Goal: Information Seeking & Learning: Learn about a topic

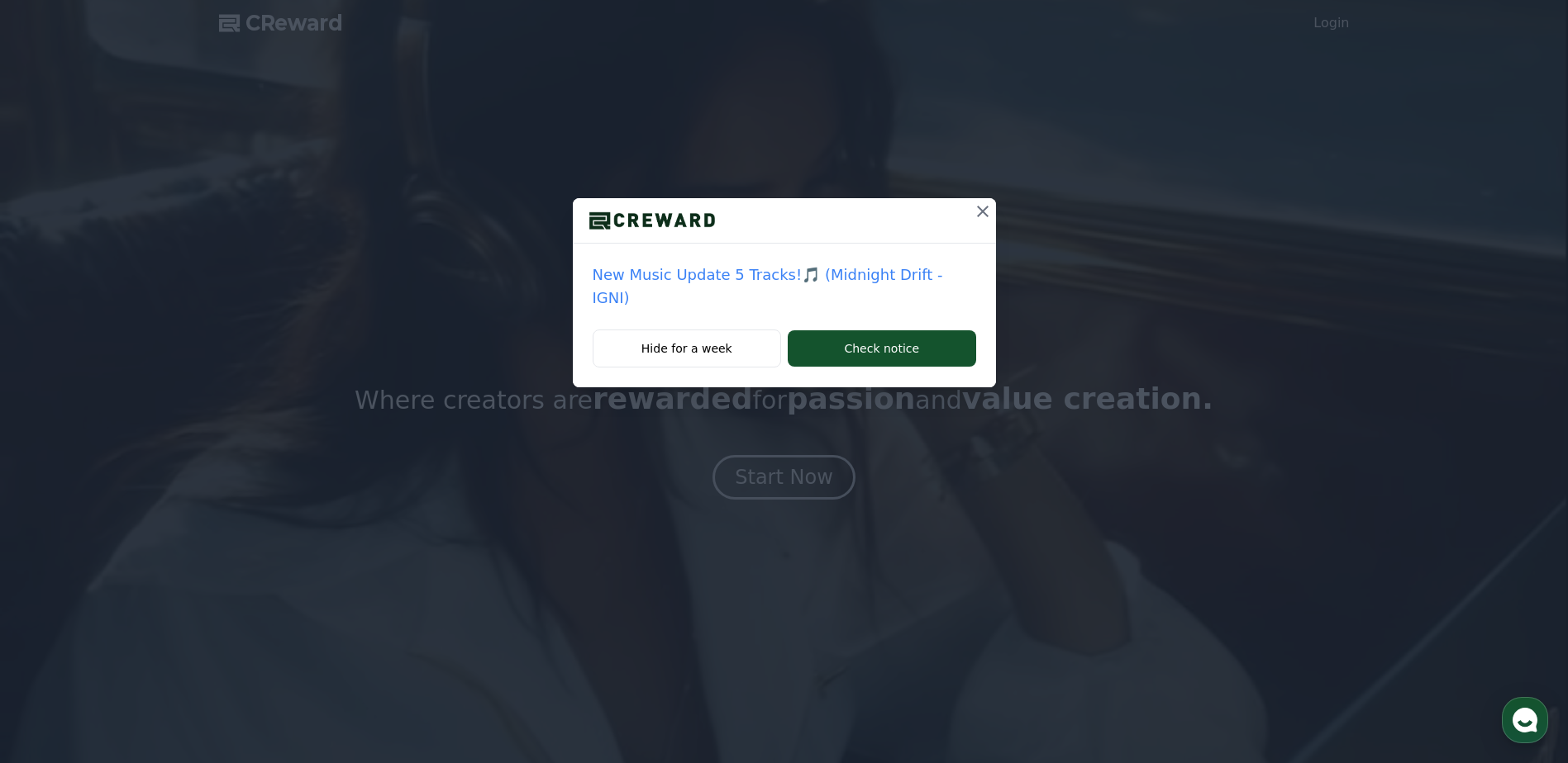
click at [1249, 445] on div "New Music Update 5 Tracks!🎵 (Midnight Drift - IGNI) Hide for a week Check notice" at bounding box center [784, 381] width 1568 height 763
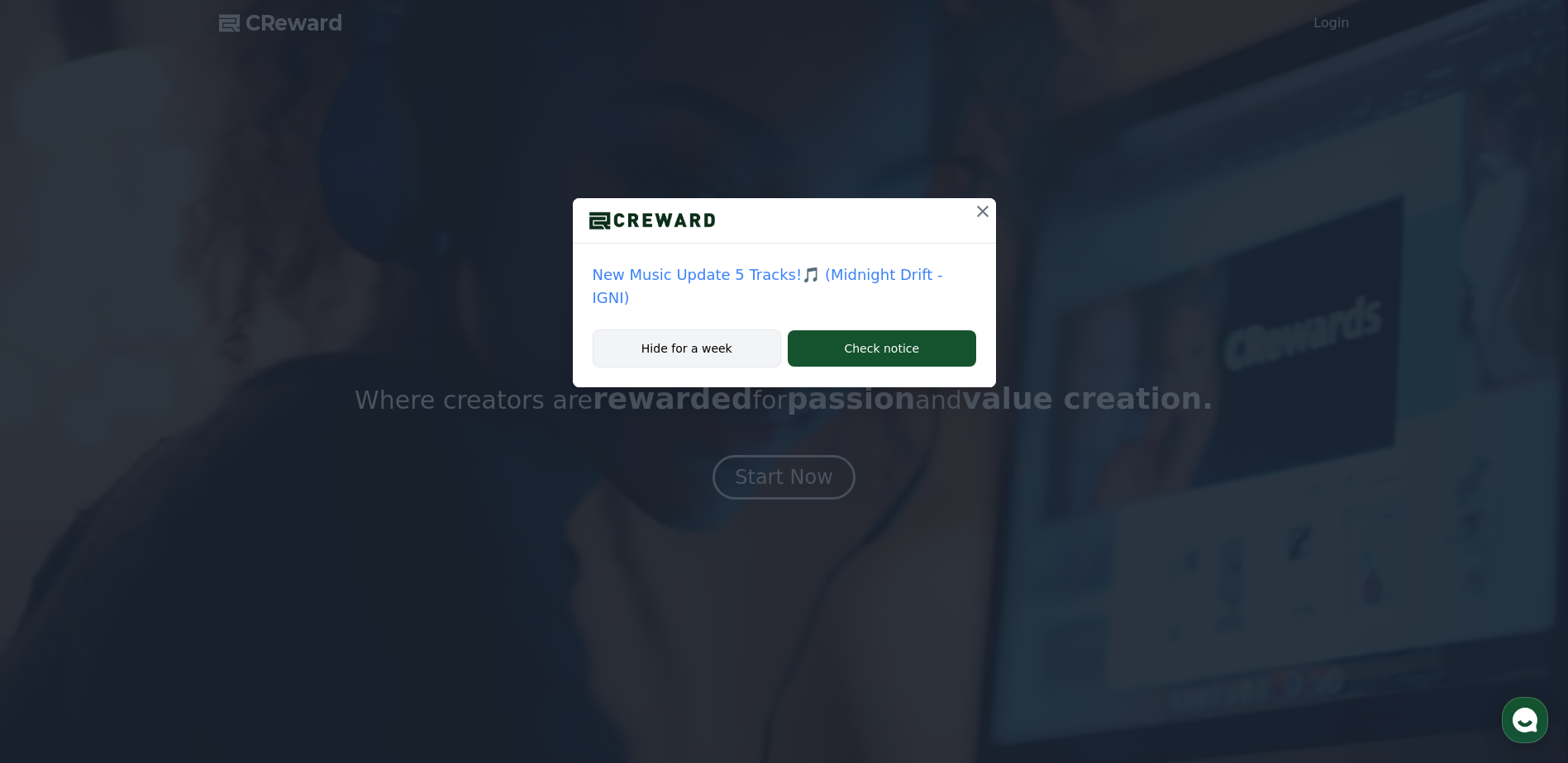
click at [731, 329] on button "Hide for a week" at bounding box center [687, 349] width 189 height 38
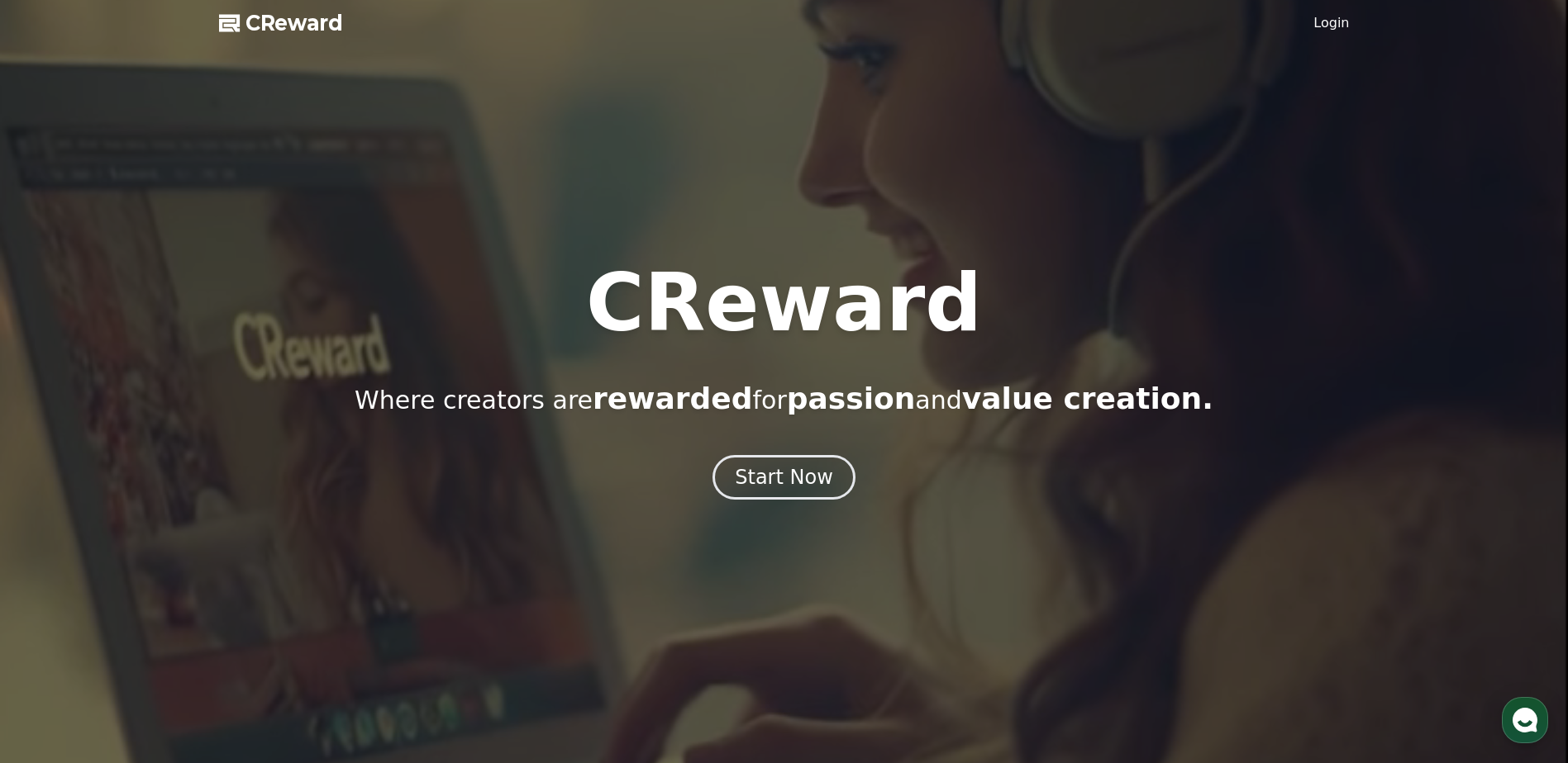
click at [776, 454] on div "CReward Where creators are rewarded for passion and value creation. Start Now" at bounding box center [784, 381] width 1568 height 236
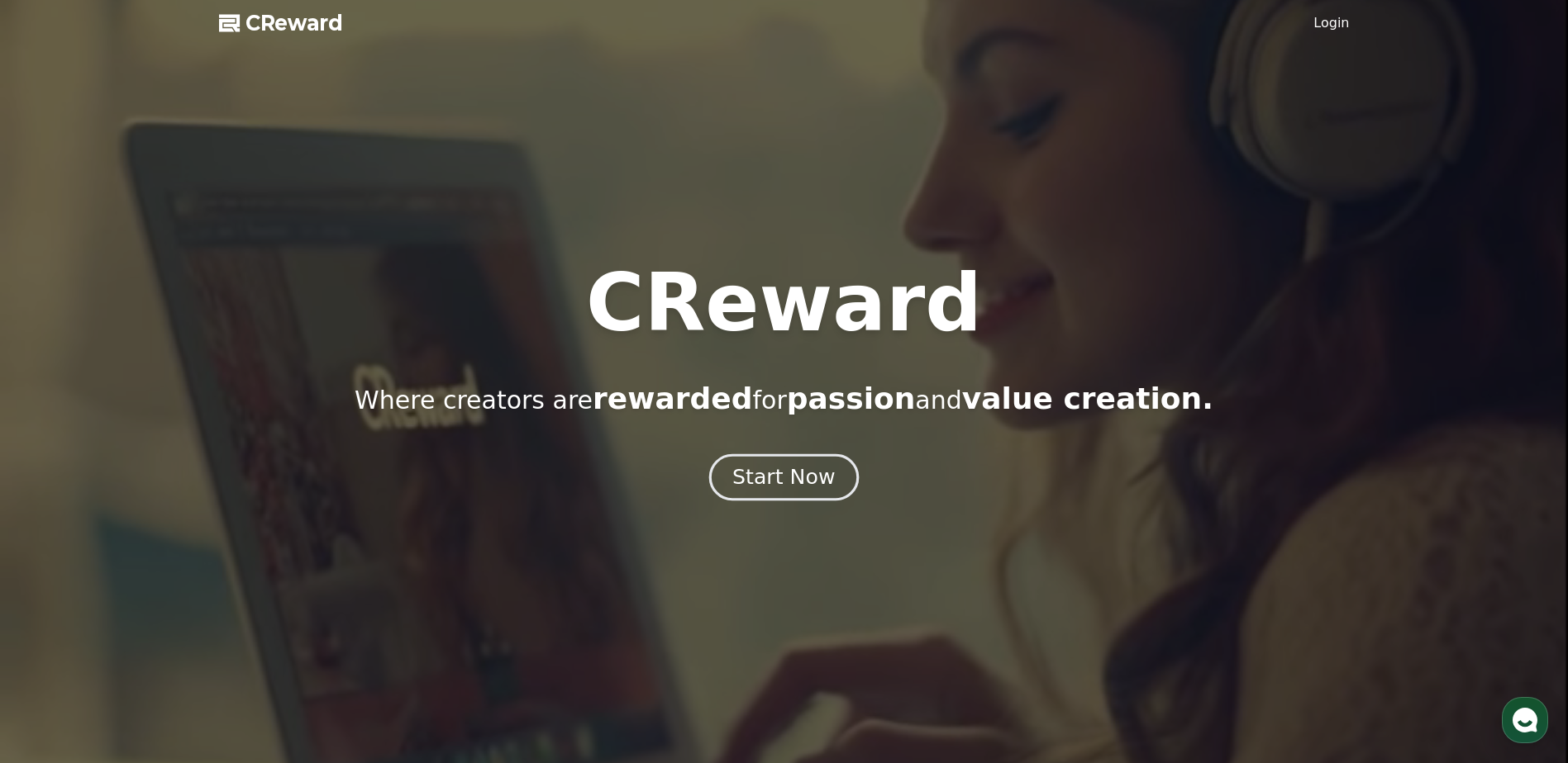
click at [778, 470] on div "Start Now" at bounding box center [784, 477] width 102 height 28
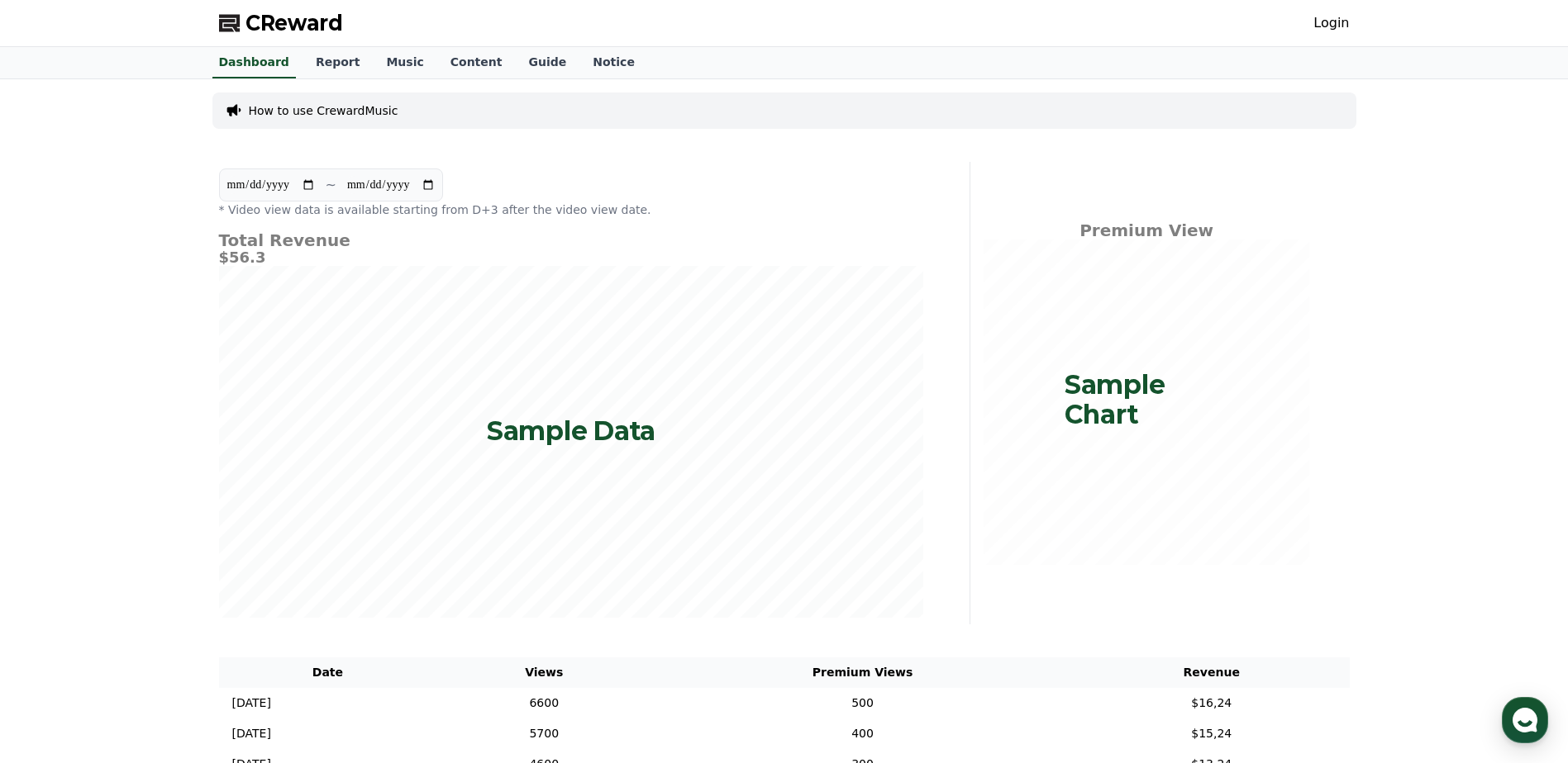
click at [167, 263] on div "**********" at bounding box center [784, 482] width 1568 height 806
click at [580, 54] on link "Notice" at bounding box center [614, 62] width 69 height 32
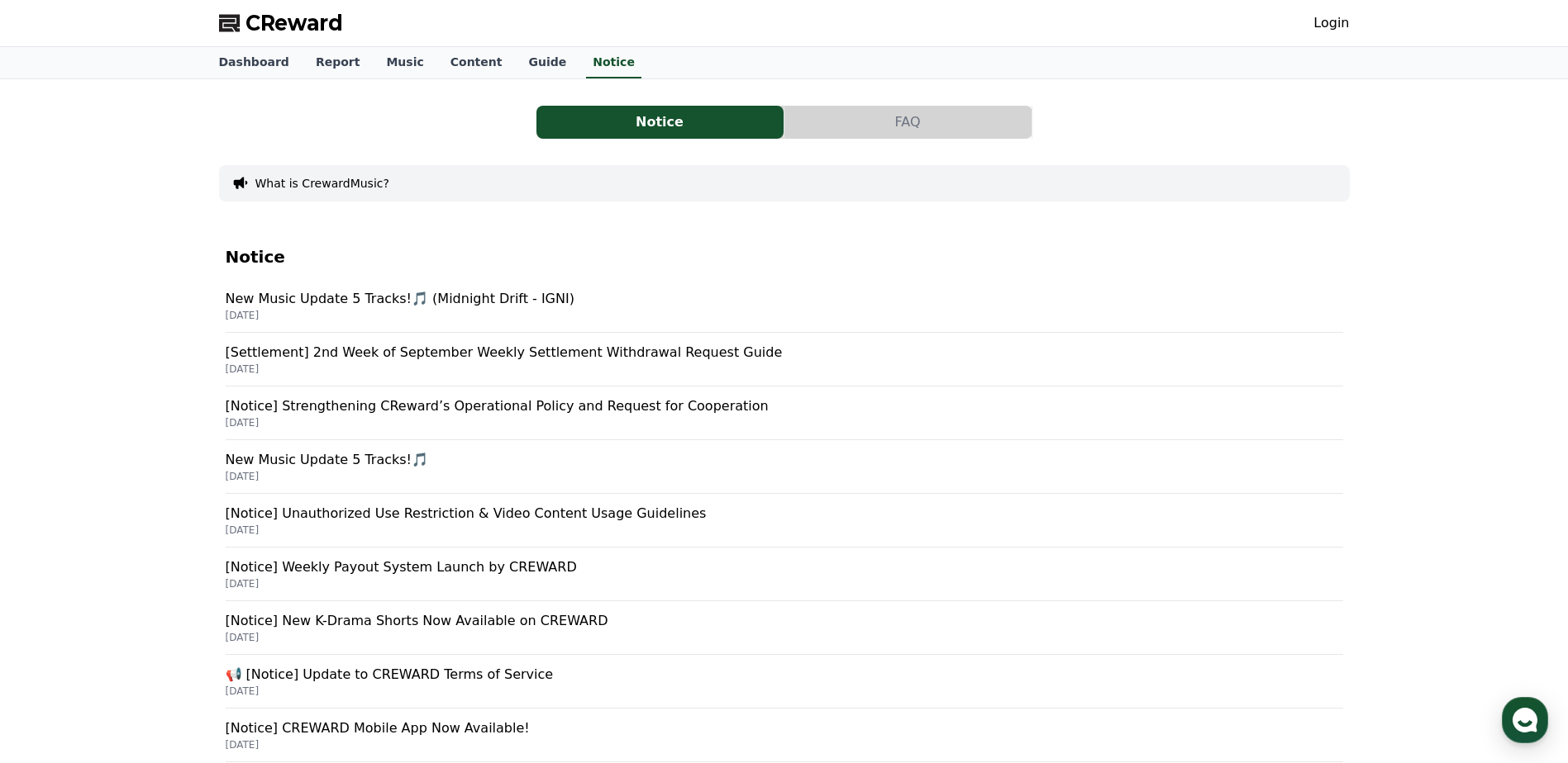
click at [1450, 277] on div "Notice FAQ What is CrewardMusic? Notice New Music Update 5 Tracks!🎵 (Midnight D…" at bounding box center [784, 518] width 1568 height 878
click at [112, 361] on div "Notice FAQ What is CrewardMusic? Notice New Music Update 5 Tracks!🎵 (Midnight D…" at bounding box center [784, 518] width 1568 height 878
click at [439, 304] on p "New Music Update 5 Tracks!🎵 (Midnight Drift - IGNI)" at bounding box center [784, 299] width 1118 height 20
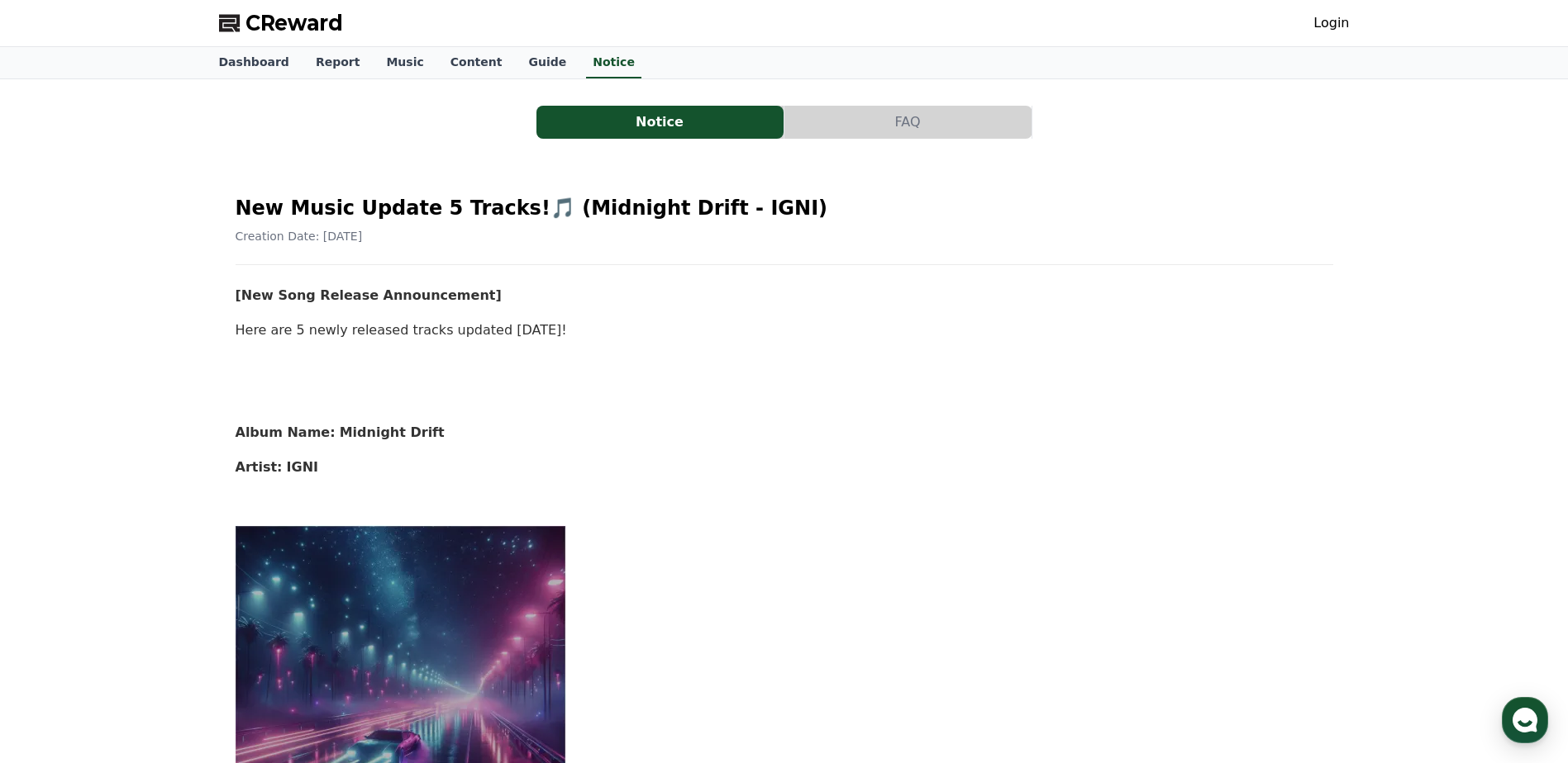
scroll to position [83, 0]
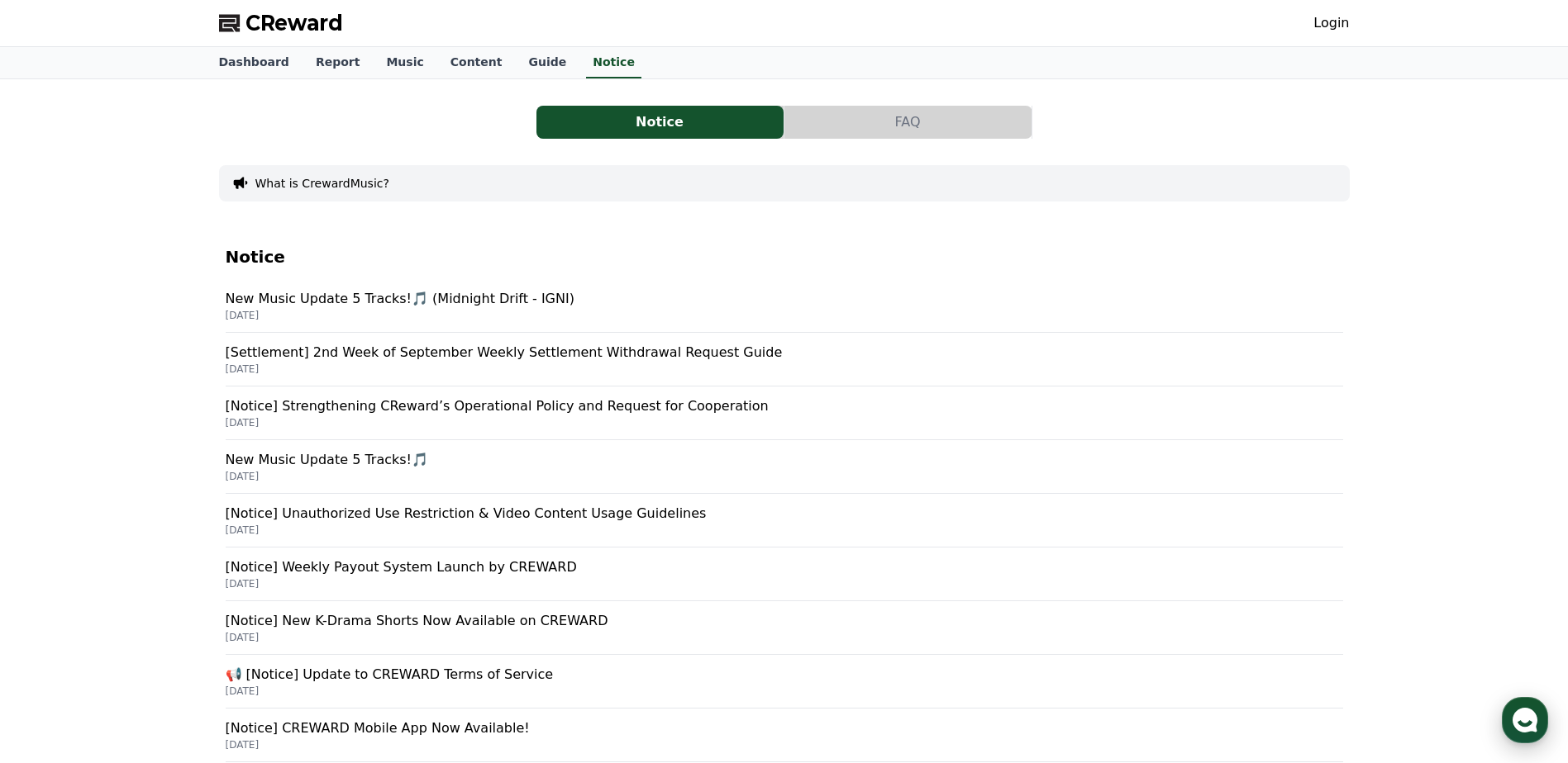
click at [1509, 720] on div "button" at bounding box center [1525, 720] width 46 height 46
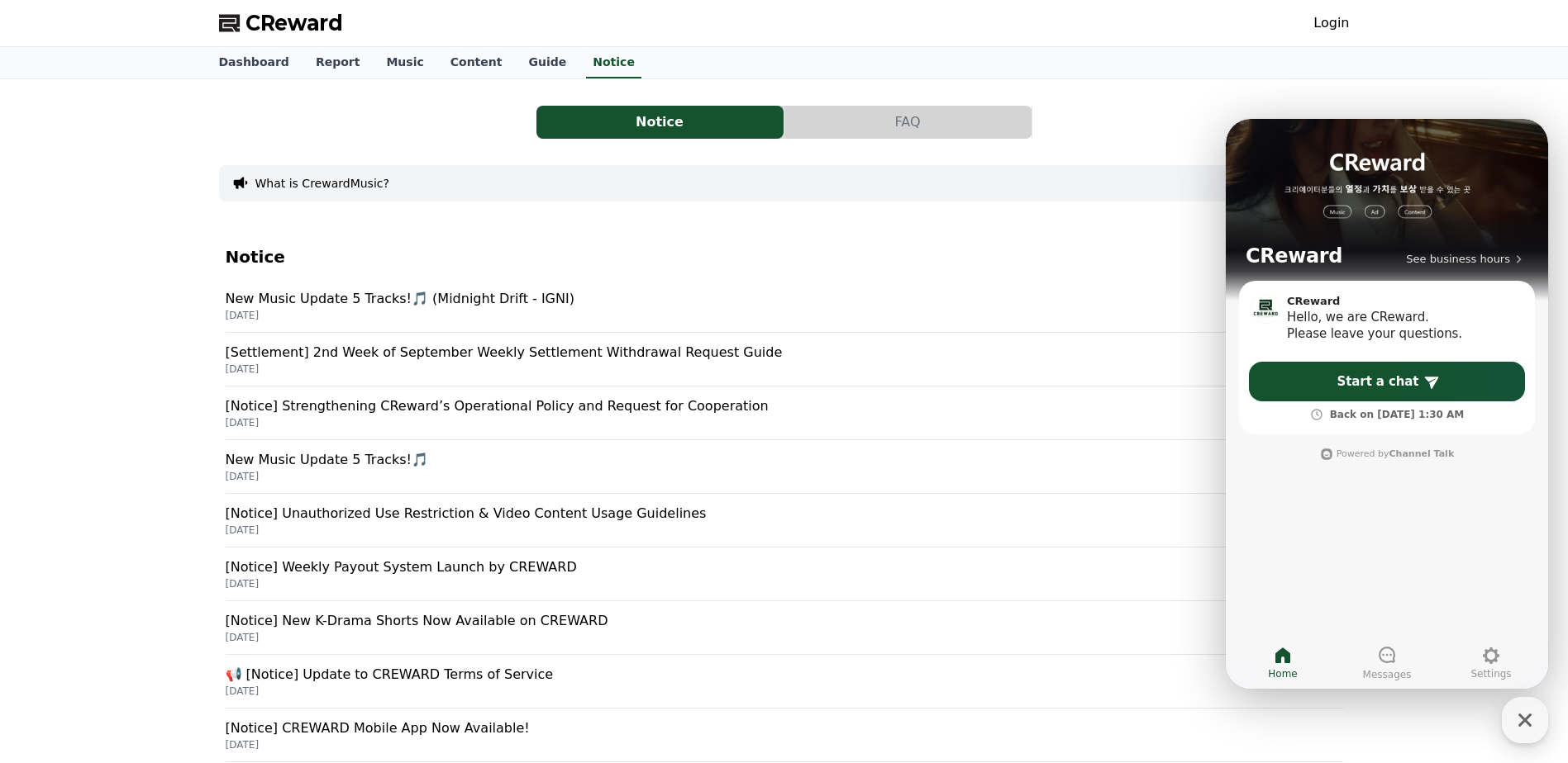
click at [85, 453] on div "Notice FAQ What is CrewardMusic? Notice New Music Update 5 Tracks!🎵 (Midnight D…" at bounding box center [784, 518] width 1568 height 878
click at [436, 660] on div "📢 [Notice] Update to CREWARD Terms of Service 2025-05-07" at bounding box center [784, 682] width 1118 height 53
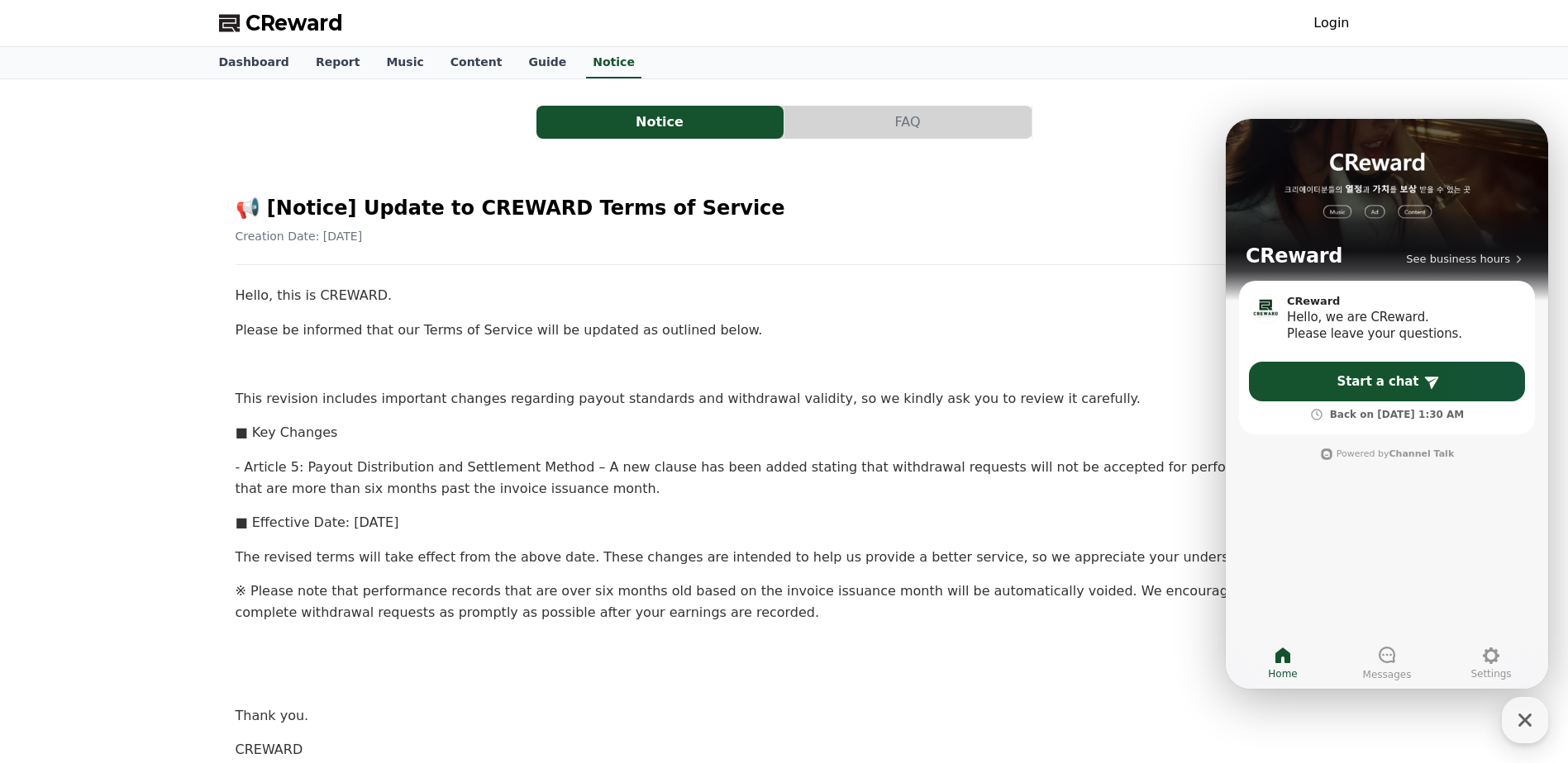
click at [882, 115] on button "FAQ" at bounding box center [908, 122] width 247 height 33
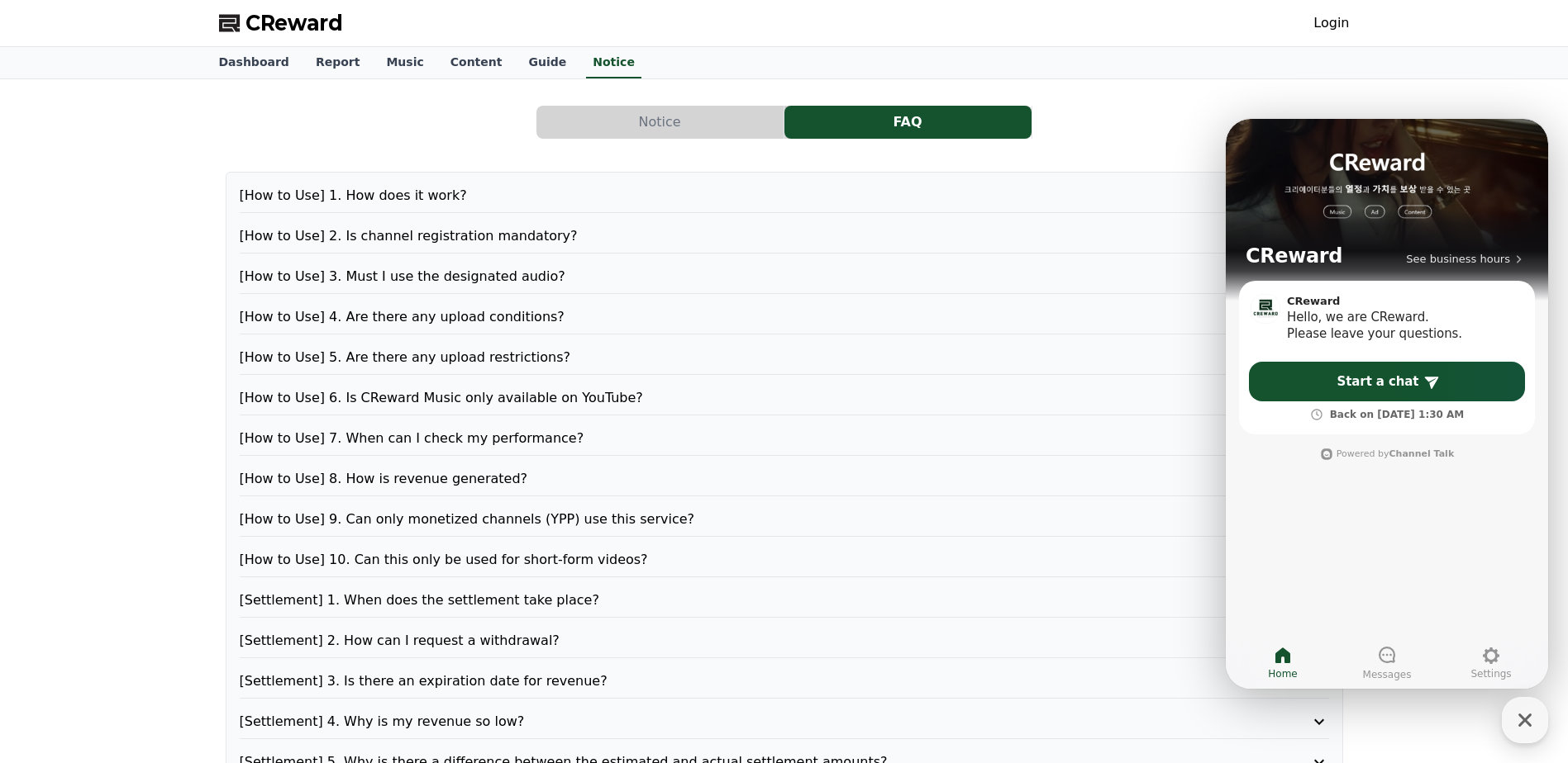
scroll to position [248, 0]
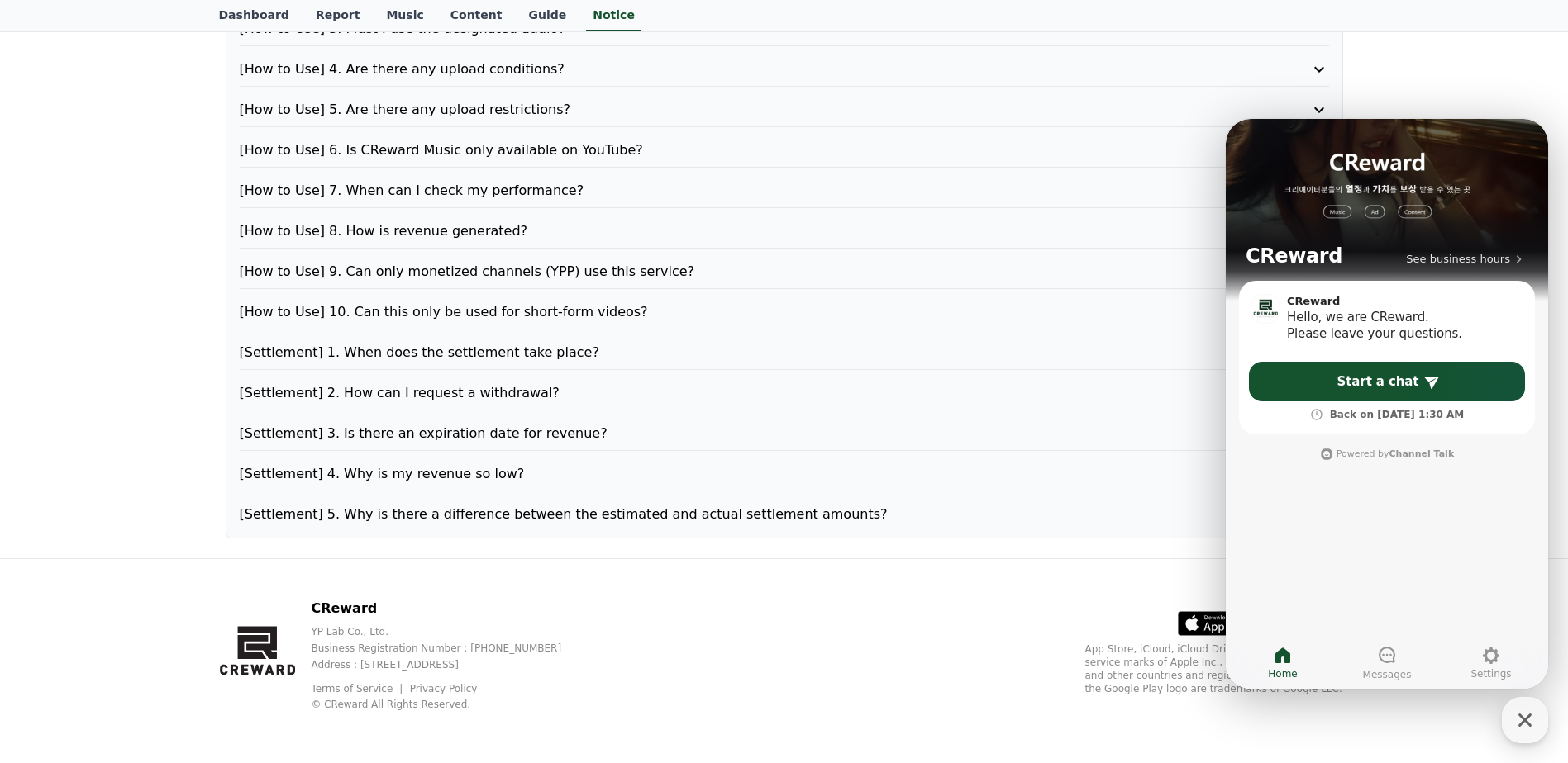
click at [1497, 78] on div "Notice FAQ [How to Use] 1. How does it work? [How to Use] 2. Is channel registr…" at bounding box center [784, 194] width 1568 height 727
click at [1463, 56] on div "Notice FAQ [How to Use] 1. How does it work? [How to Use] 2. Is channel registr…" at bounding box center [784, 194] width 1568 height 727
click at [1437, 59] on div "Notice FAQ [How to Use] 1. How does it work? [How to Use] 2. Is channel registr…" at bounding box center [784, 194] width 1568 height 727
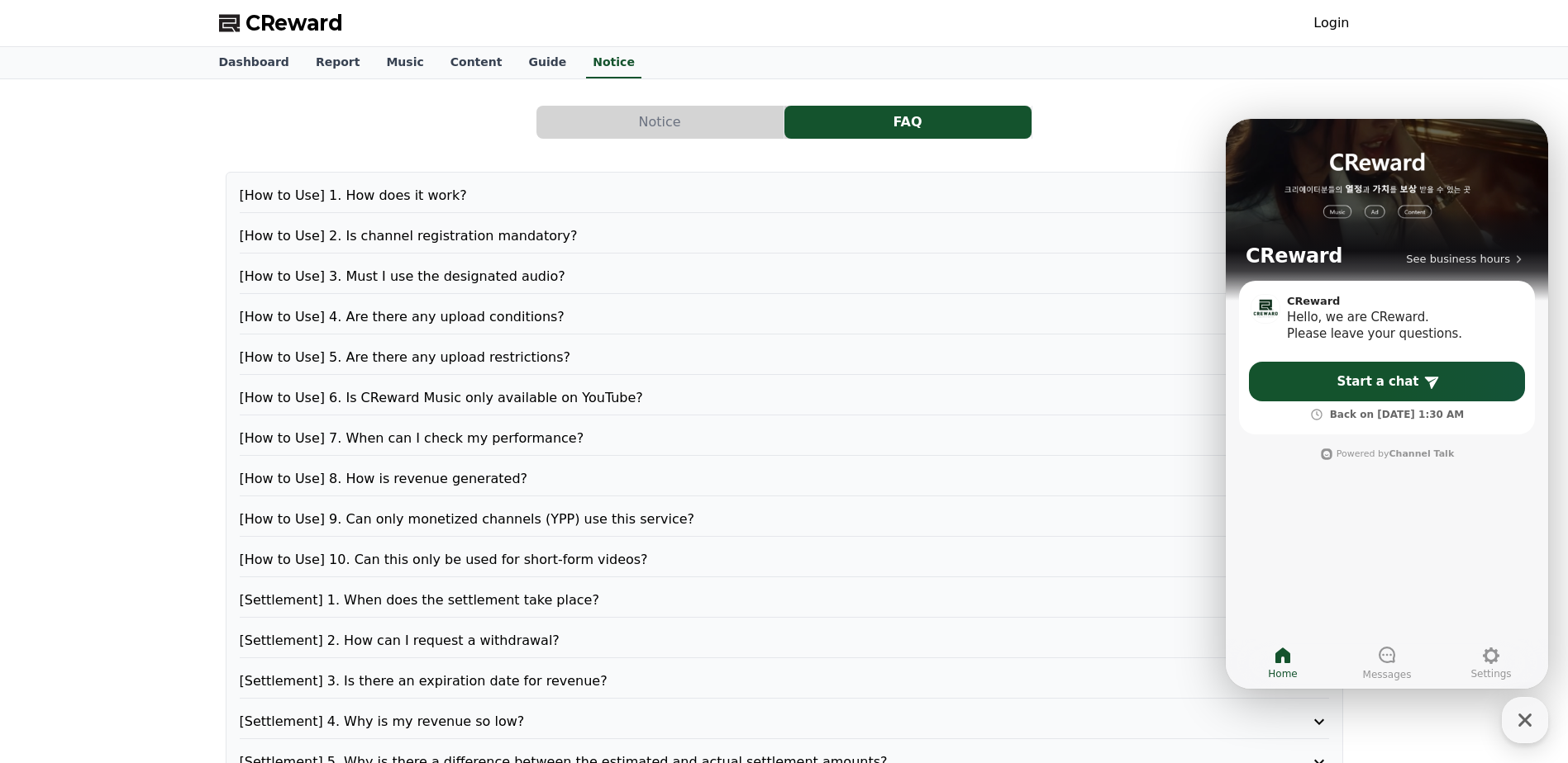
scroll to position [248, 0]
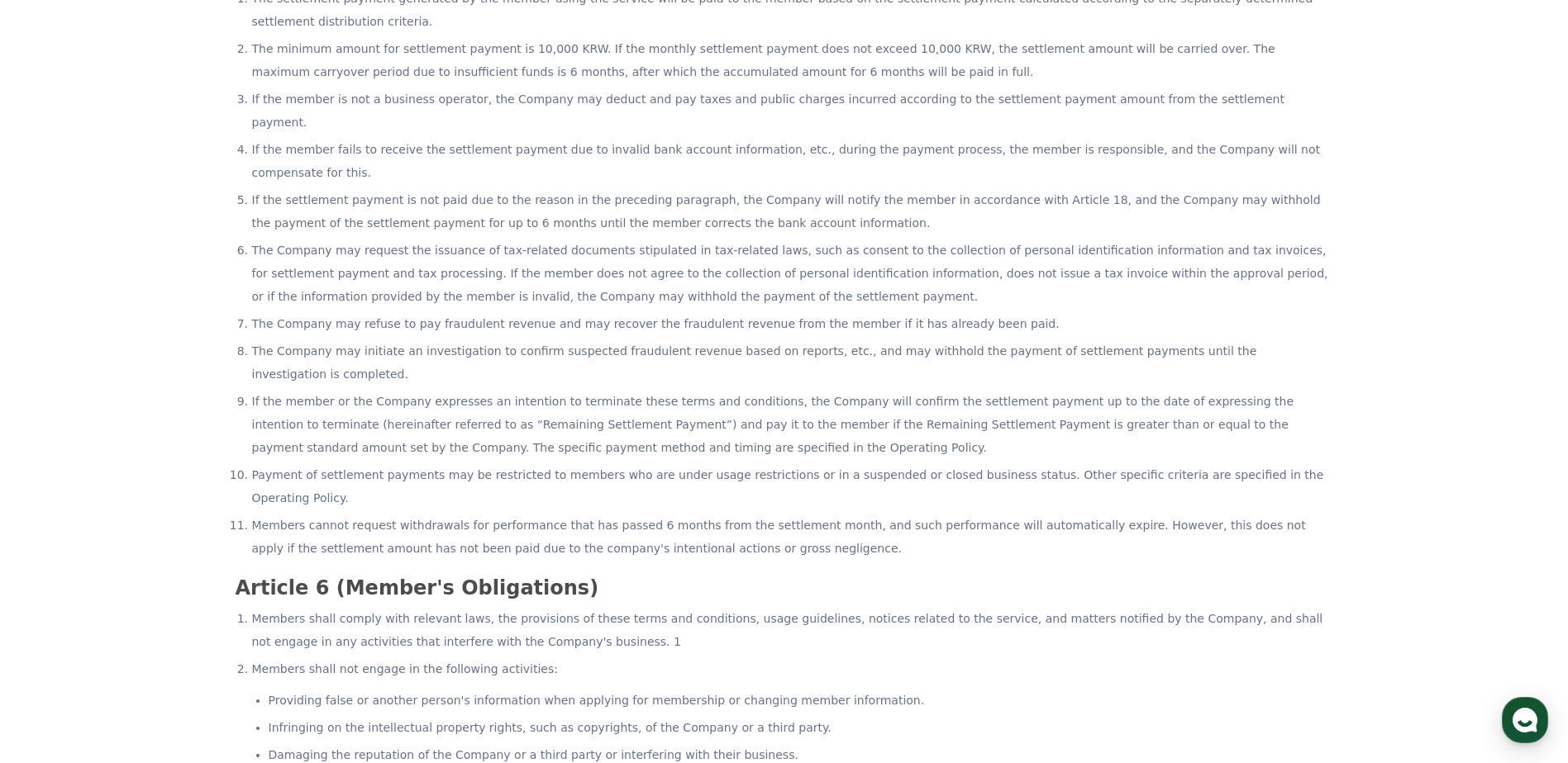
scroll to position [2231, 0]
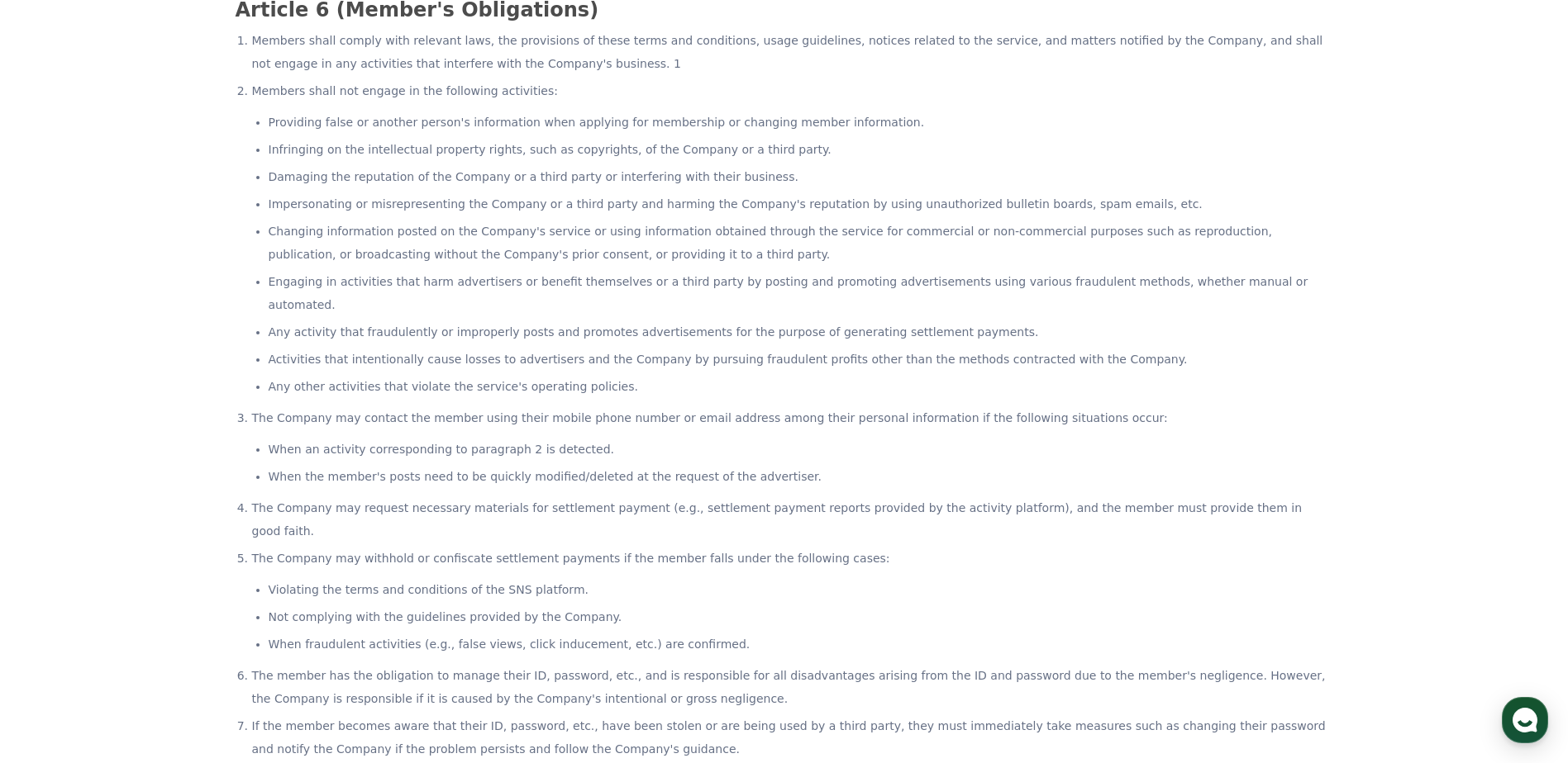
drag, startPoint x: 572, startPoint y: 407, endPoint x: 464, endPoint y: 116, distance: 310.4
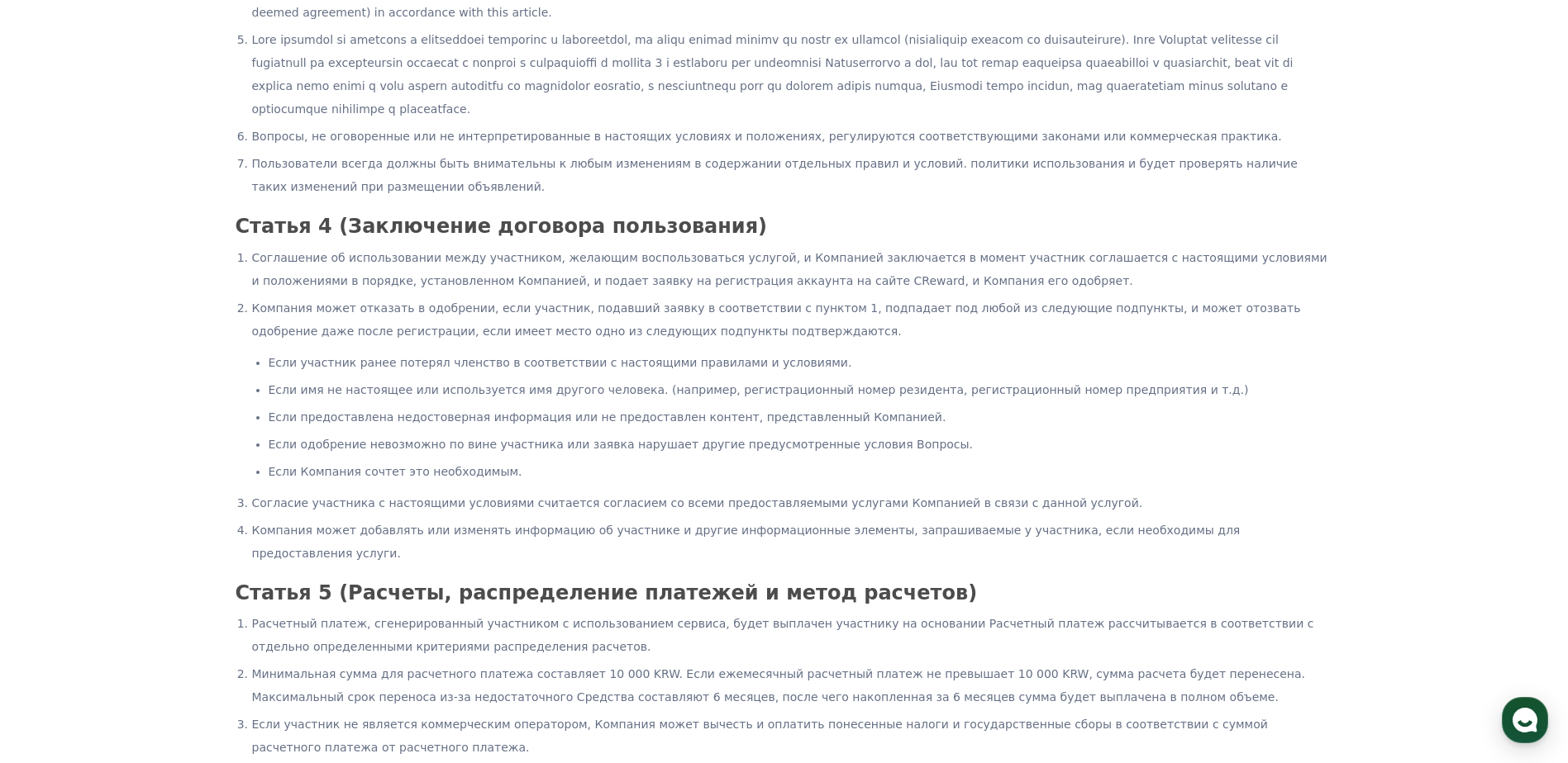
scroll to position [885, 0]
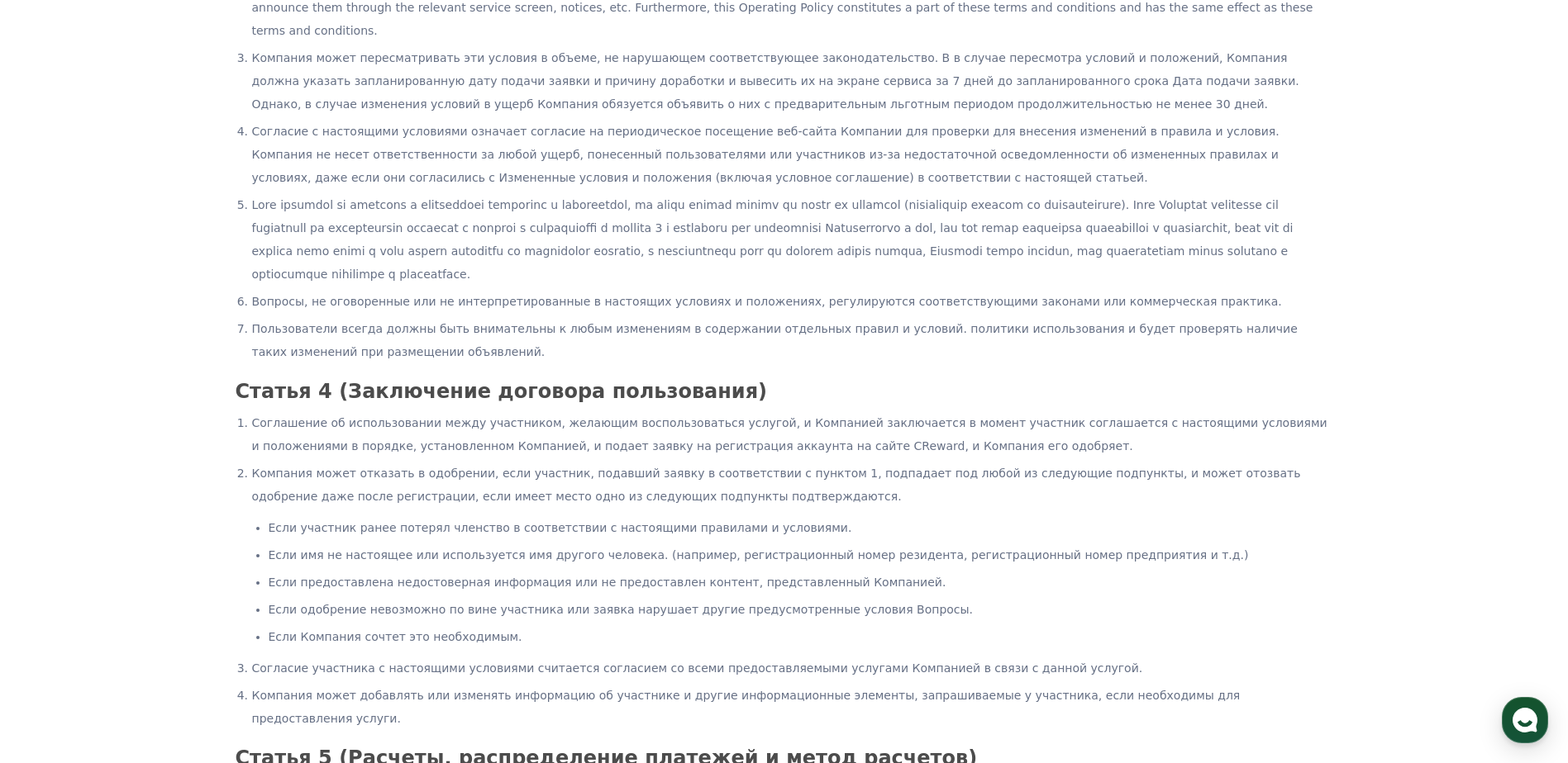
click at [1330, 598] on li "Если одобрение невозможно по вине участника или заявка нарушает другие предусмо…" at bounding box center [801, 609] width 1064 height 23
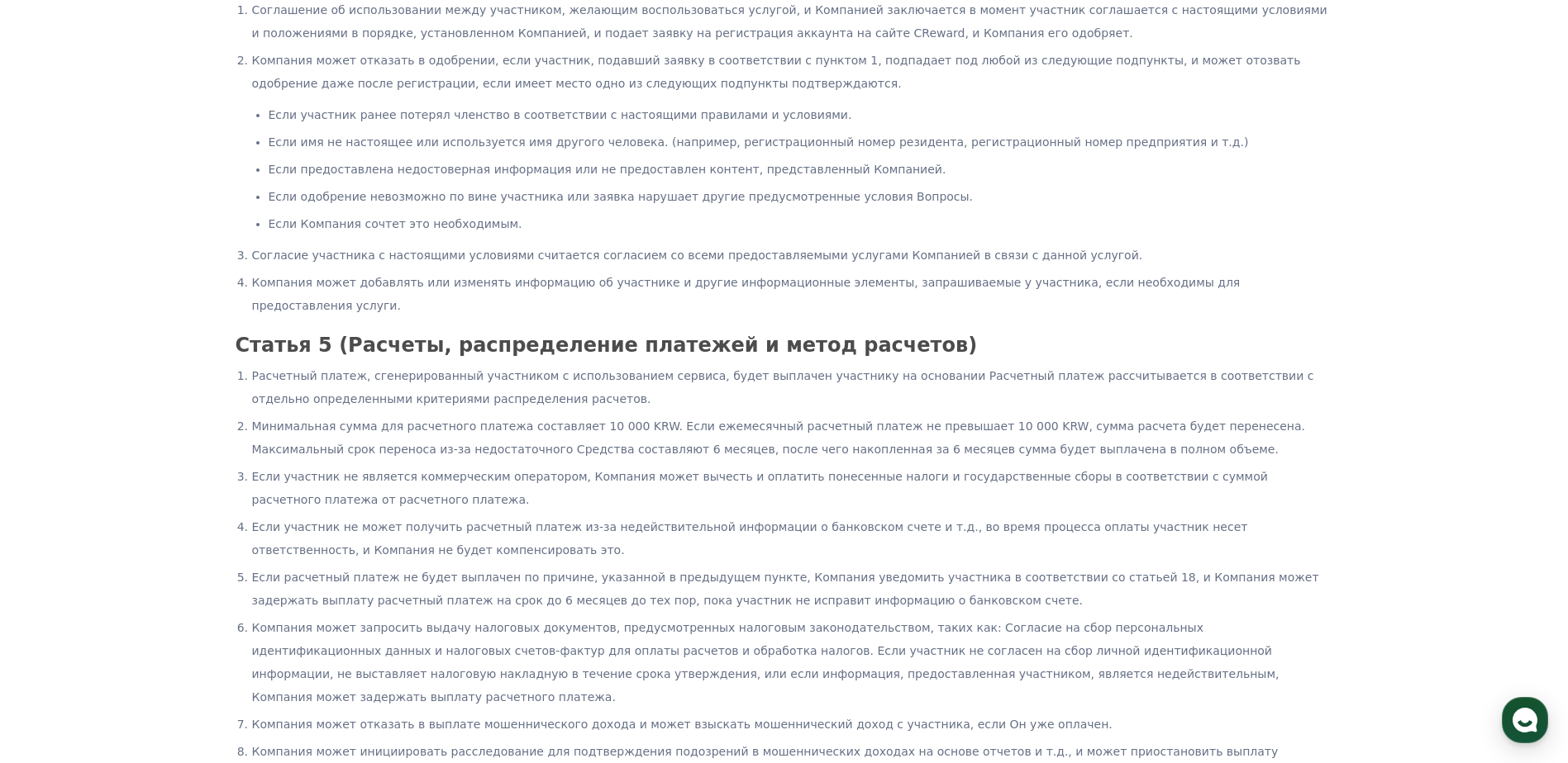
scroll to position [1229, 0]
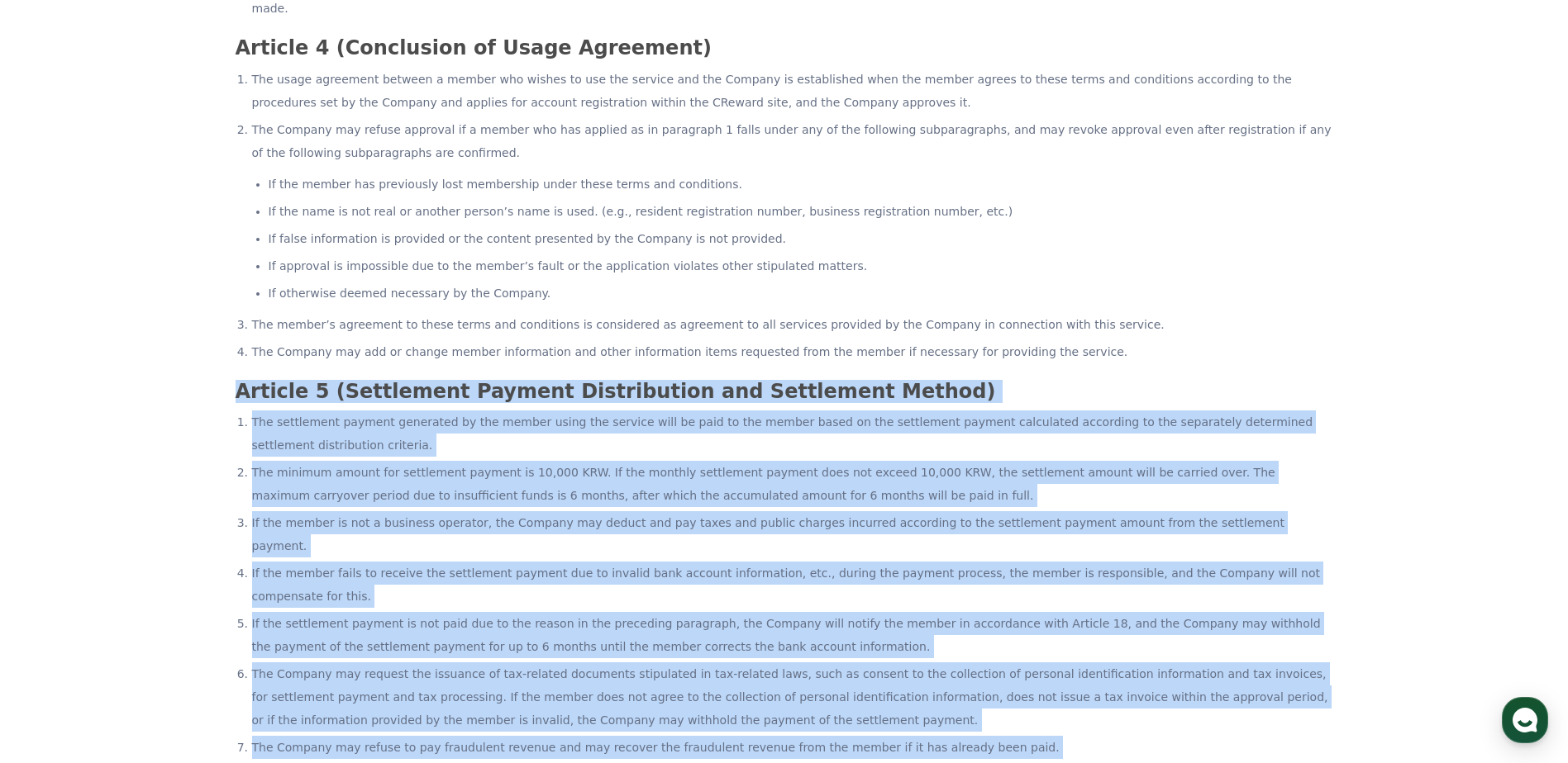
drag, startPoint x: 233, startPoint y: 202, endPoint x: 794, endPoint y: 506, distance: 638.1
click at [883, 695] on div "Article 5 (Settlement Payment Distribution and Settlement Method) The settlemen…" at bounding box center [784, 685] width 1111 height 621
copy div "Article 5 (Settlement Payment Distribution and Settlement Method) The settlemen…"
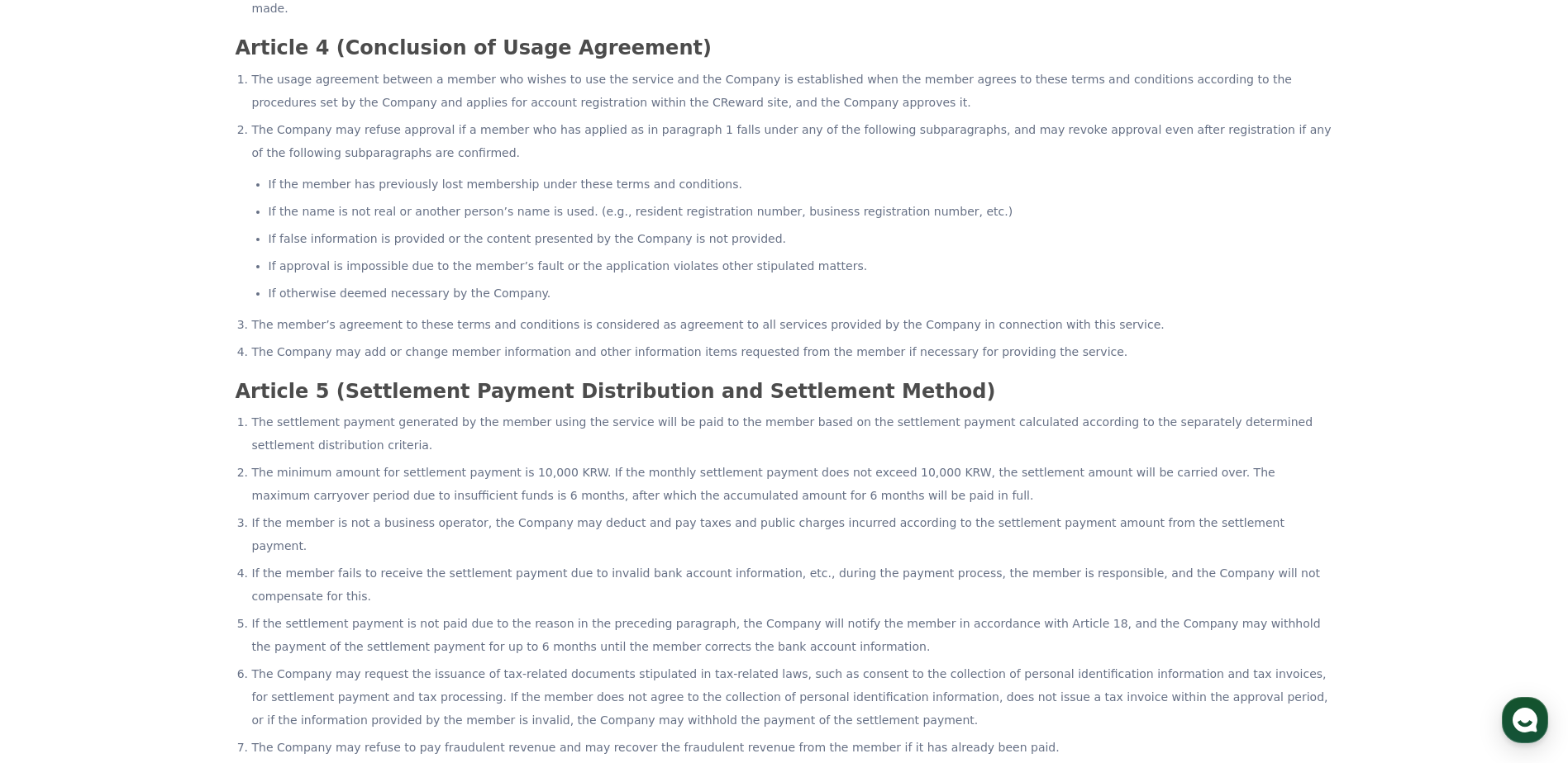
click at [547, 461] on li "The minimum amount for settlement payment is 10,000 KRW. If the monthly settlem…" at bounding box center [793, 484] width 1082 height 46
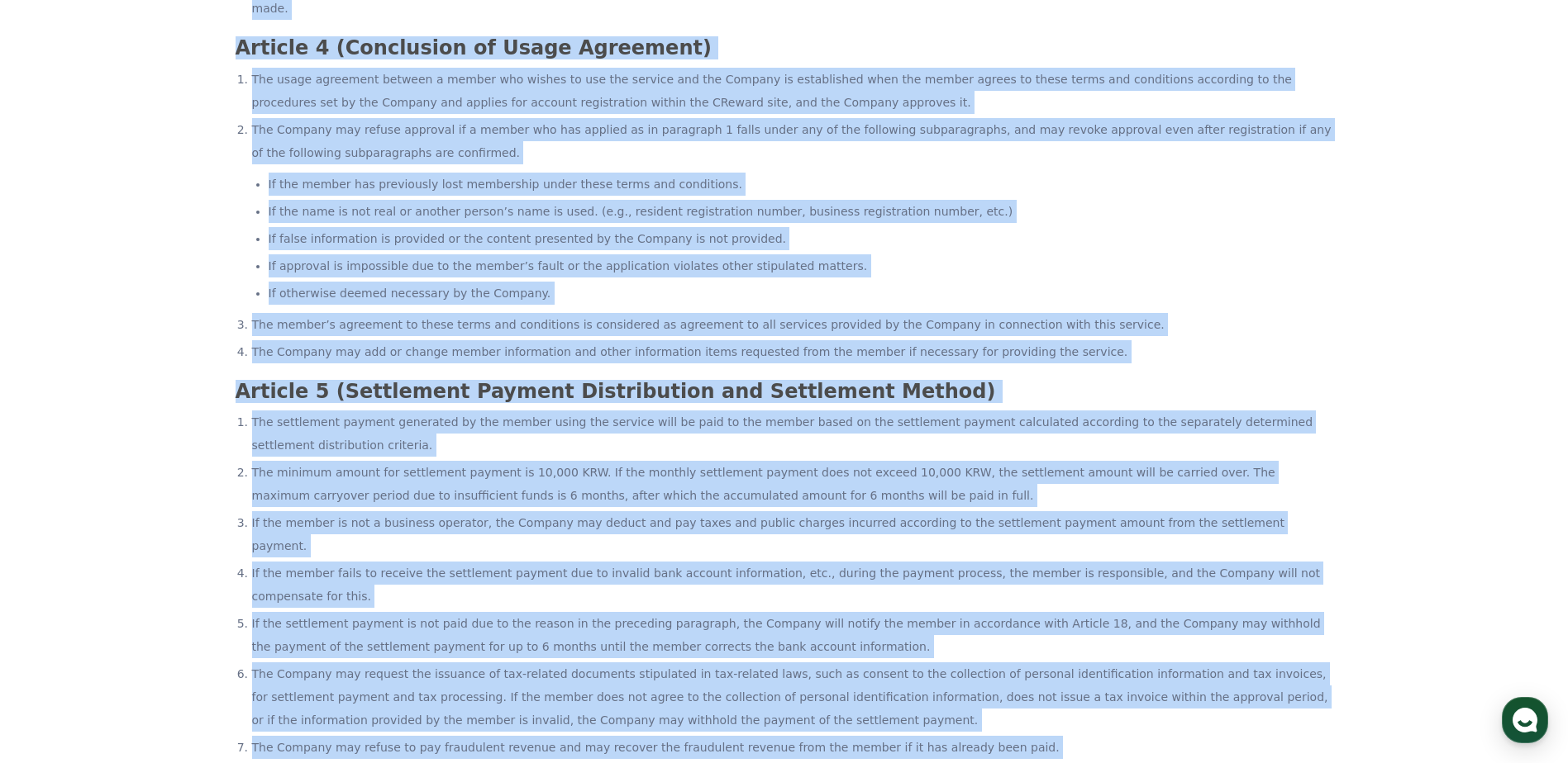
copy div "CReward Login CReward Terms of Service Article 1 (Purpose) These terms and cond…"
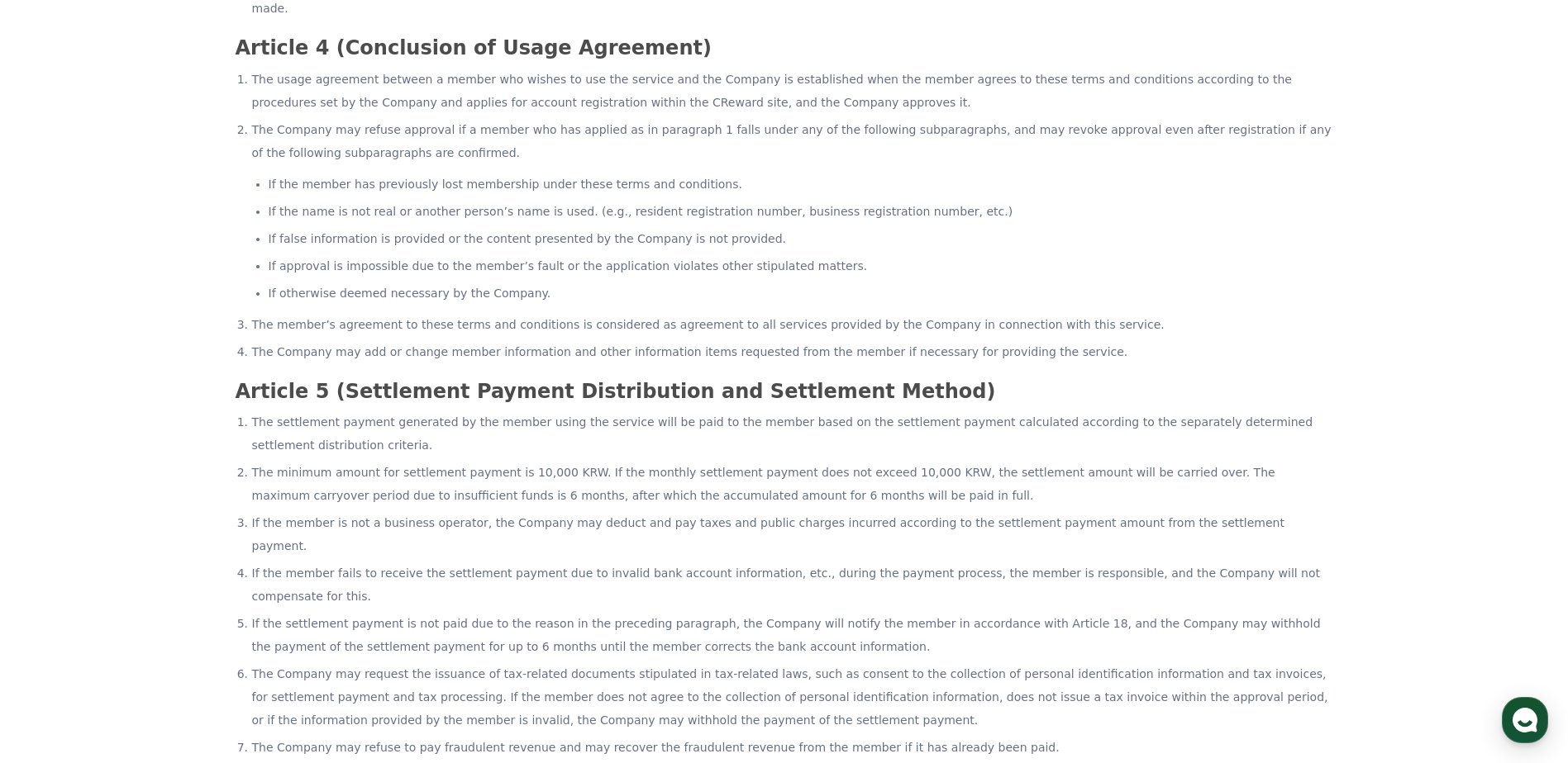
scroll to position [395, 0]
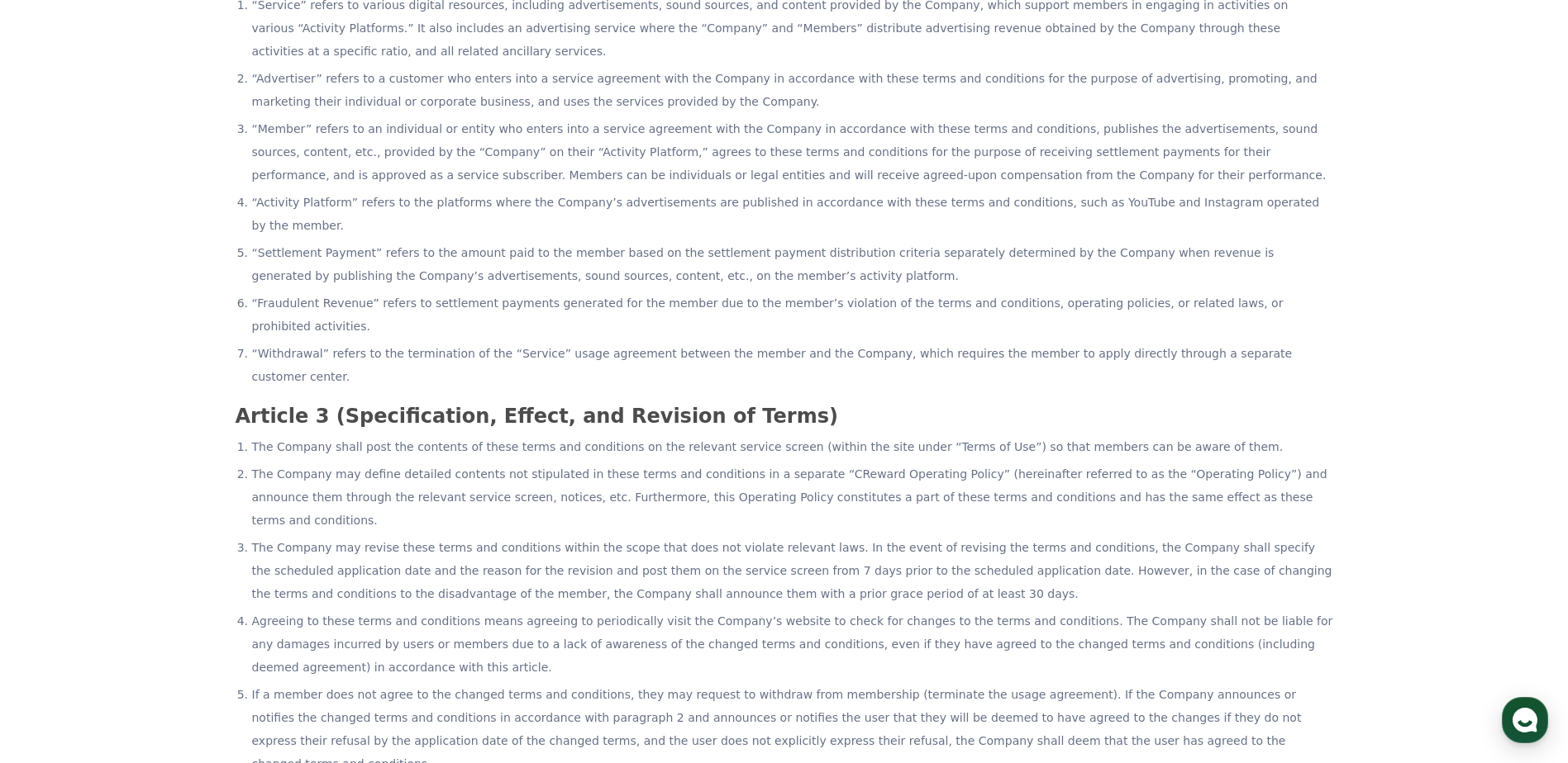
click at [882, 463] on li "The Company may define detailed contents not stipulated in these terms and cond…" at bounding box center [793, 498] width 1082 height 70
drag, startPoint x: 882, startPoint y: 380, endPoint x: 1145, endPoint y: 376, distance: 263.0
click at [1145, 463] on li "The Company may define detailed contents not stipulated in these terms and cond…" at bounding box center [793, 498] width 1082 height 70
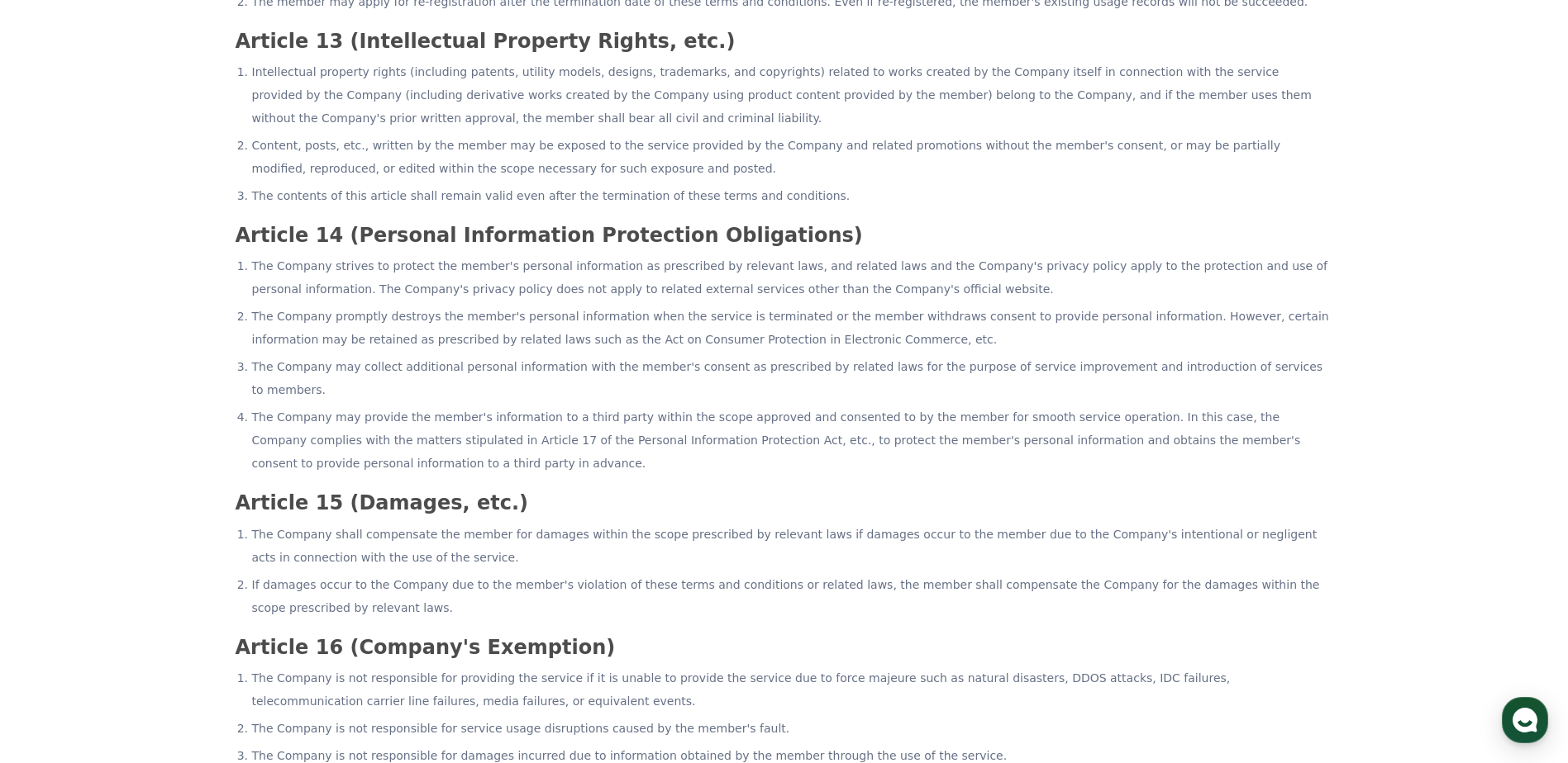
scroll to position [1491, 0]
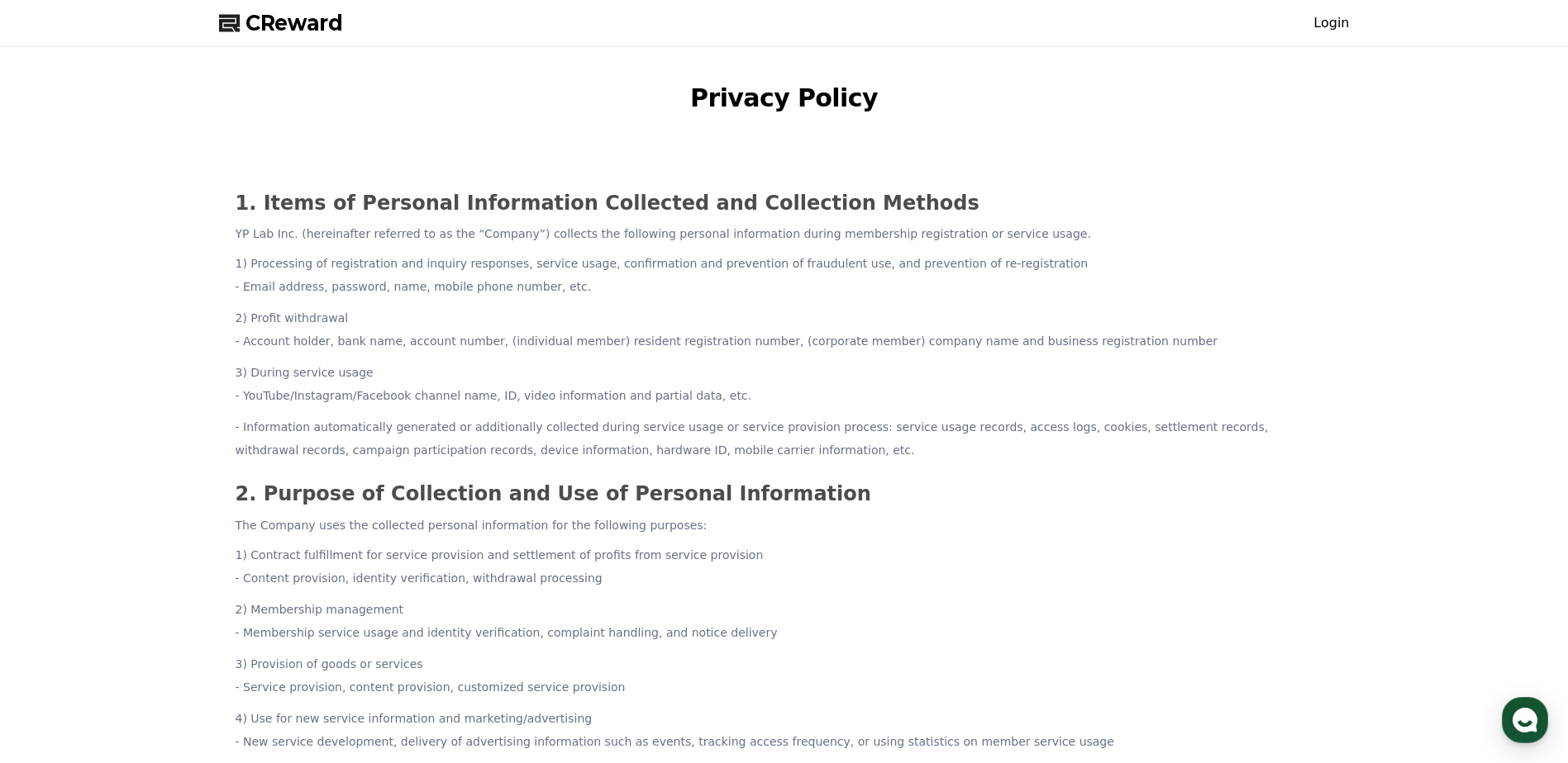
click at [722, 108] on h1 "Privacy Policy" at bounding box center [784, 98] width 1145 height 36
drag, startPoint x: 724, startPoint y: 104, endPoint x: 676, endPoint y: 104, distance: 48.0
click at [665, 107] on h1 "Privacy Policy" at bounding box center [784, 98] width 1145 height 36
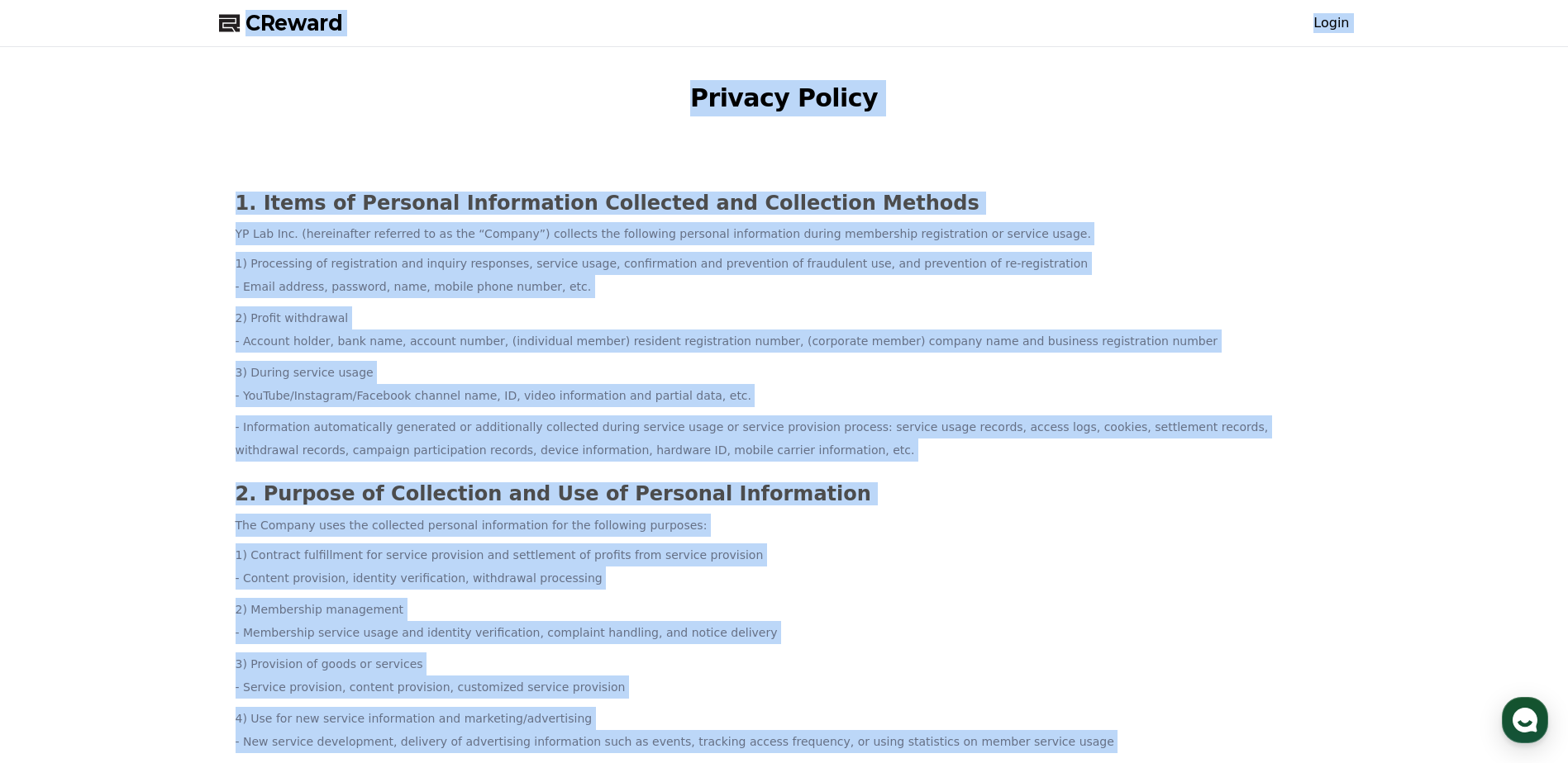
click at [737, 100] on h1 "Privacy Policy" at bounding box center [784, 98] width 1145 height 36
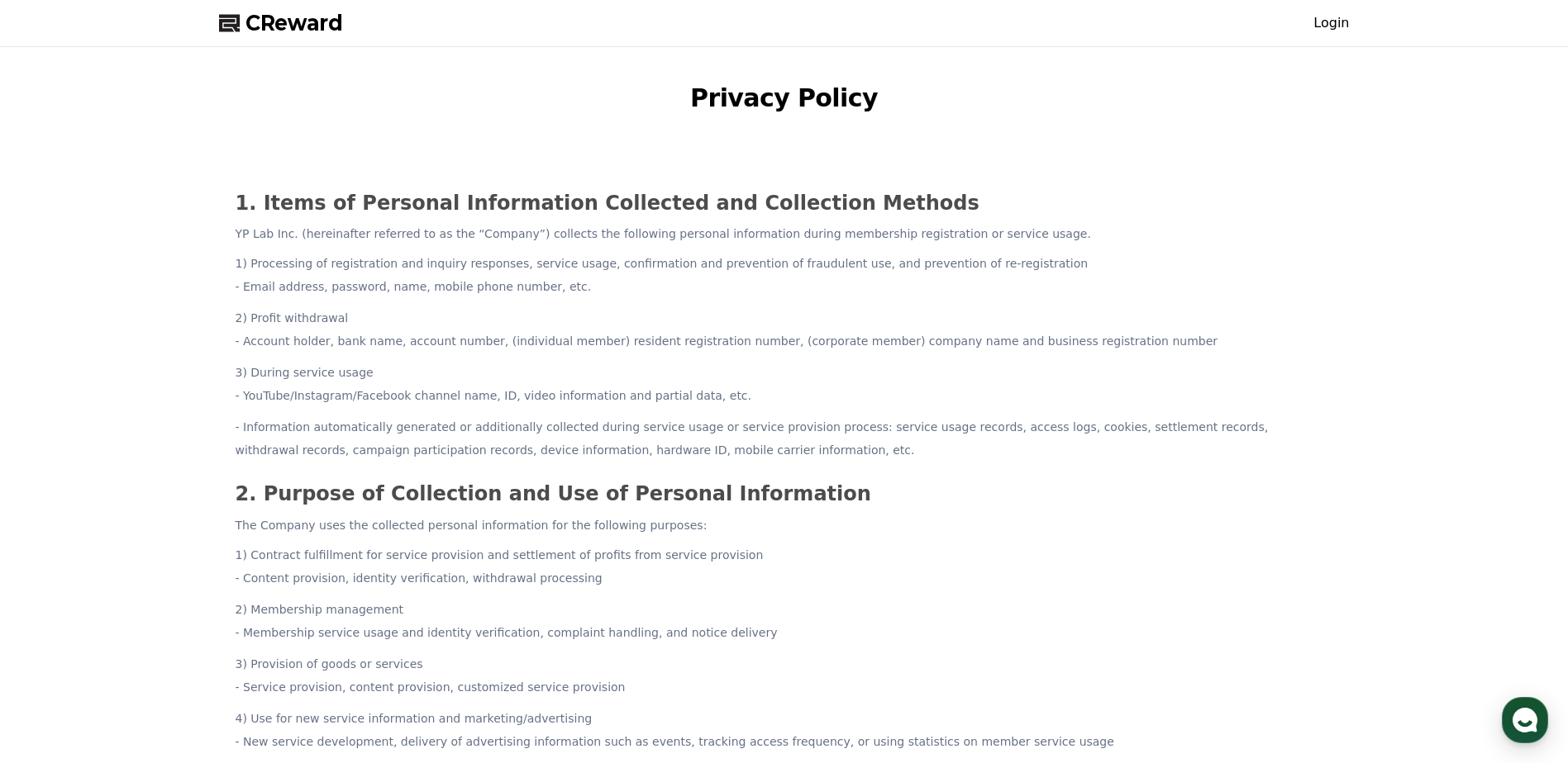
click at [711, 100] on h1 "Privacy Policy" at bounding box center [784, 98] width 1145 height 36
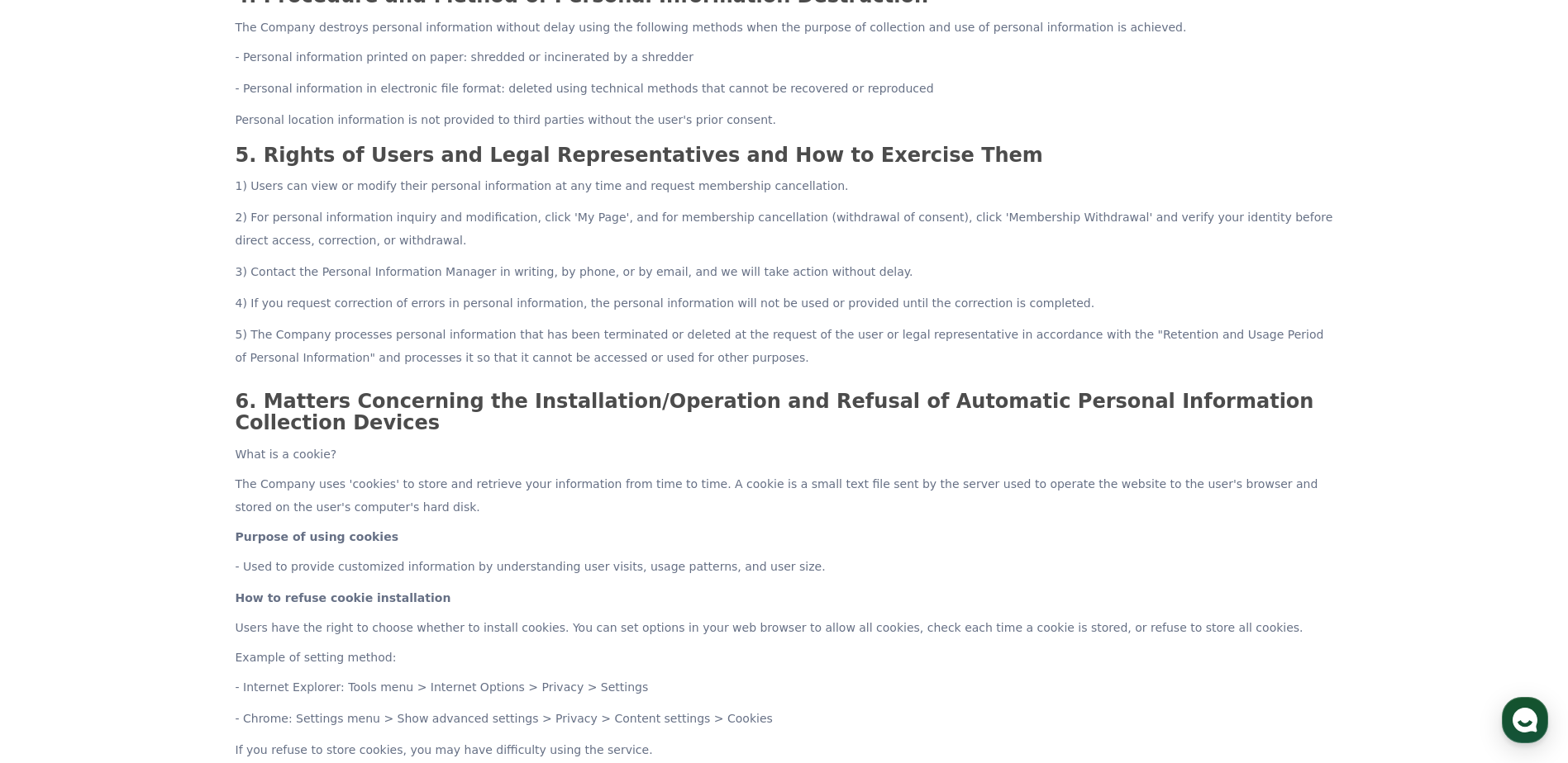
scroll to position [647, 0]
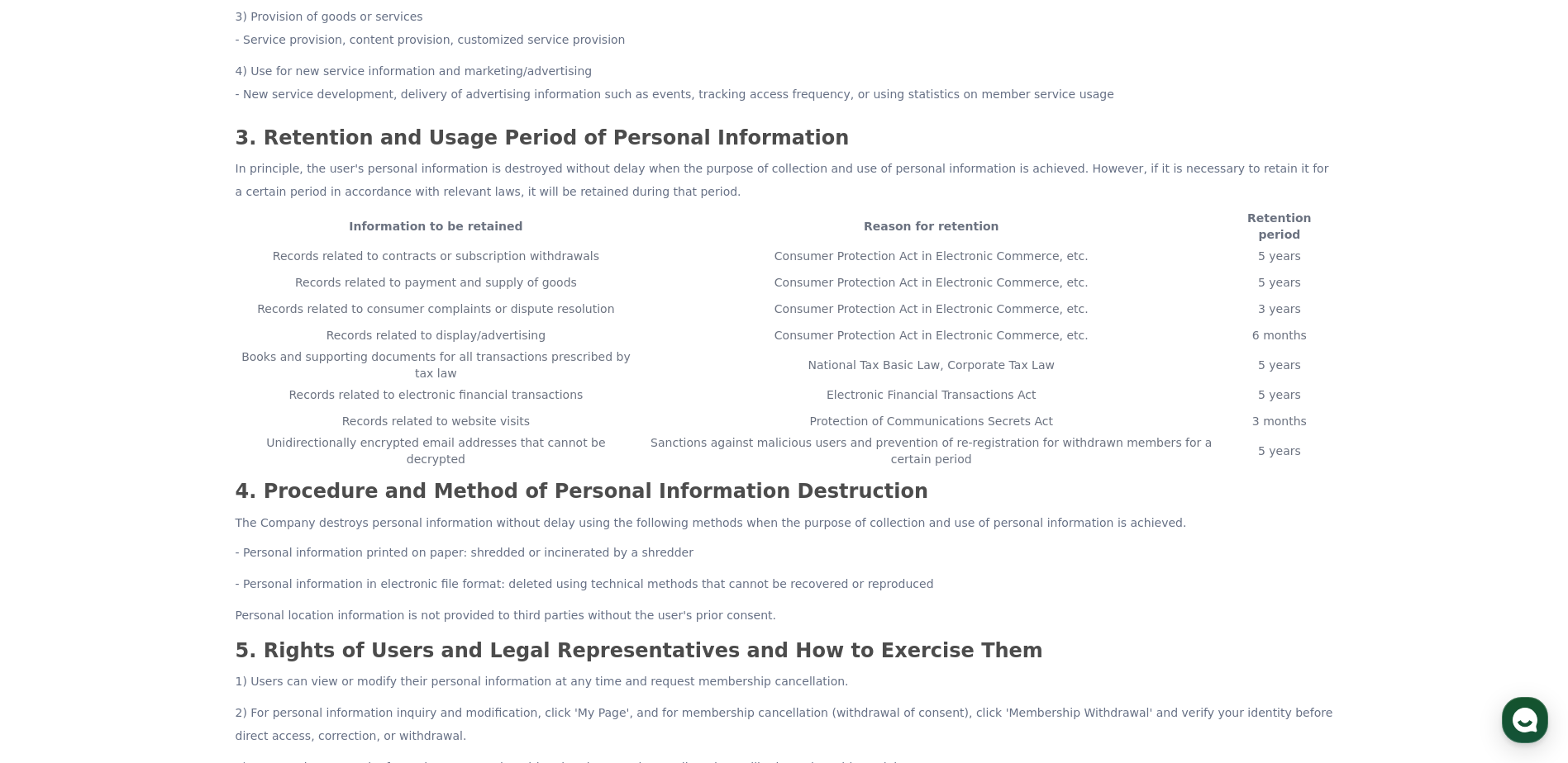
click at [1171, 296] on td "Consumer Protection Act in Electronic Commerce, etc." at bounding box center [931, 309] width 590 height 27
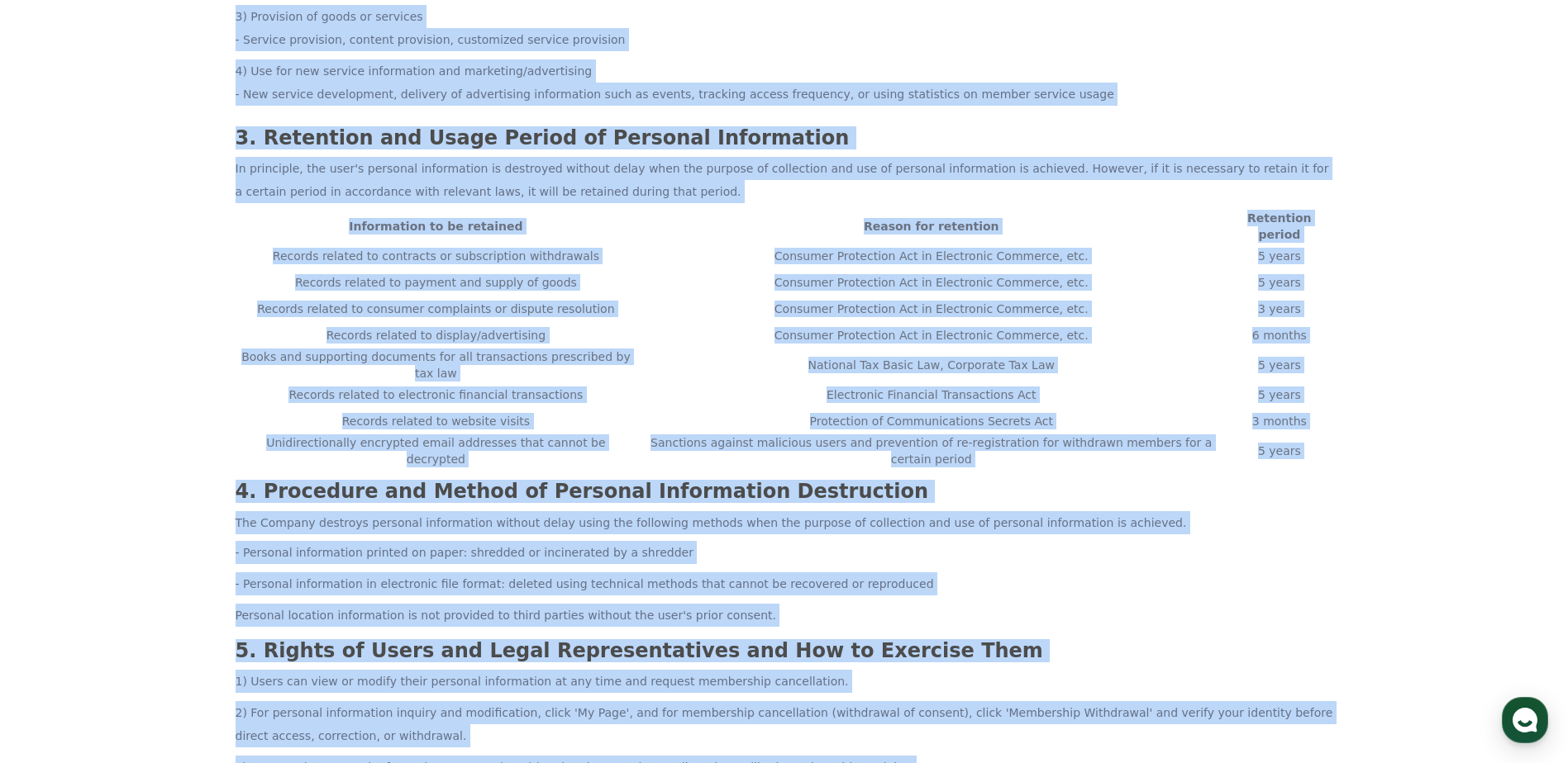
copy div "CReward Login Privacy Policy 1. Items of Personal Information Collected and Col…"
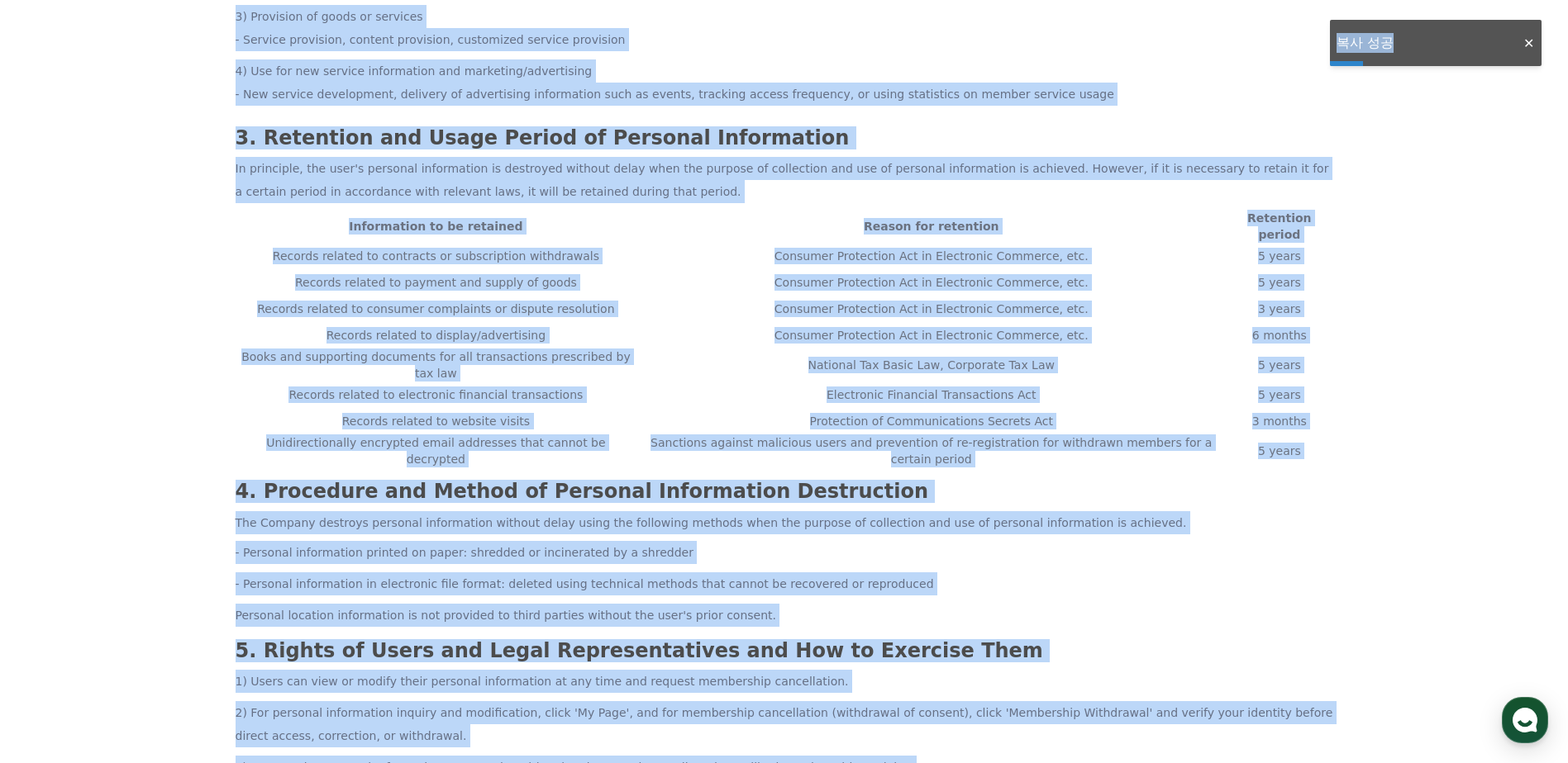
click at [829, 449] on div "3. Retention and Usage Period of Personal Information In principle, the user's …" at bounding box center [784, 297] width 1111 height 353
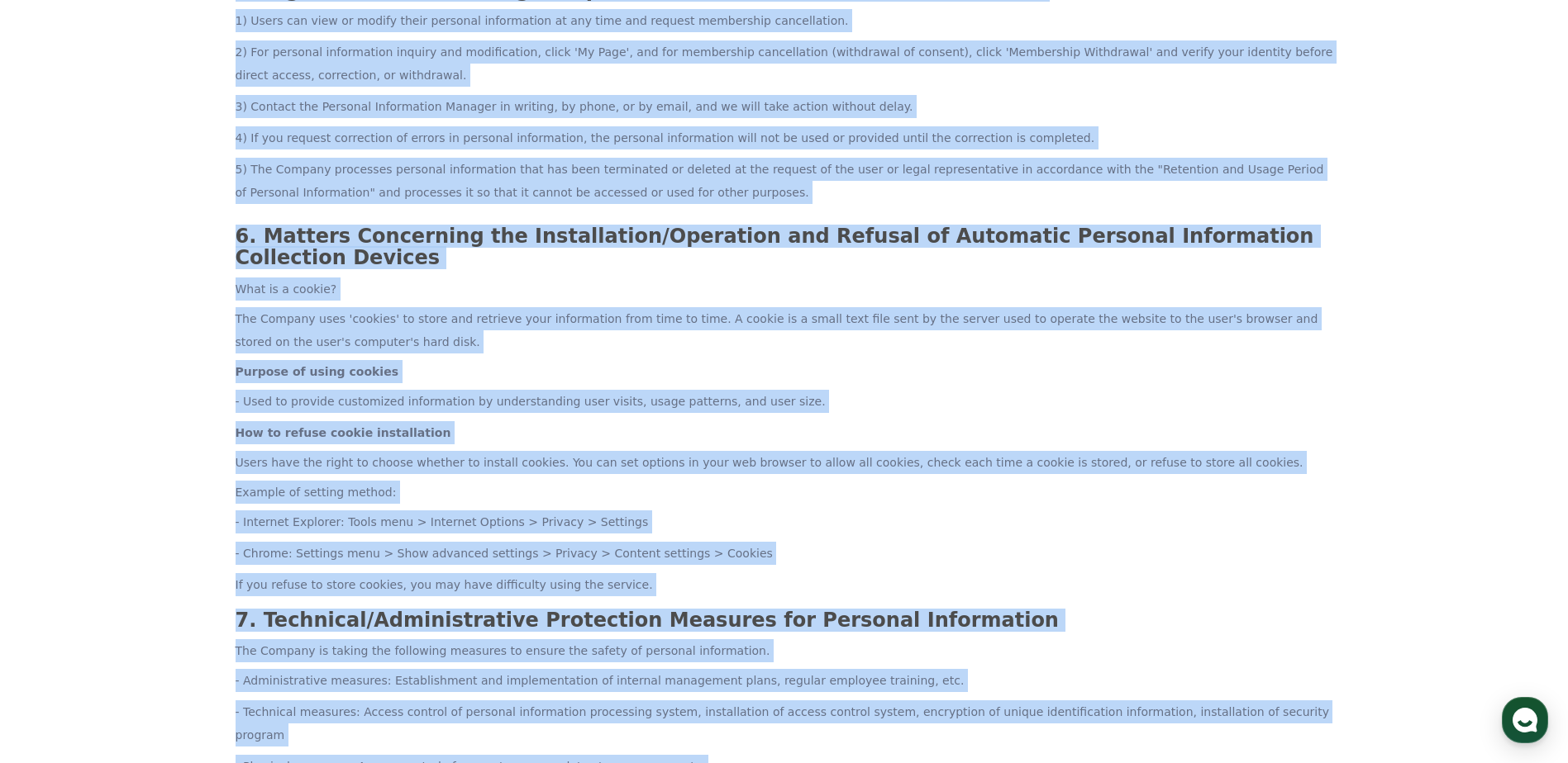
scroll to position [1640, 0]
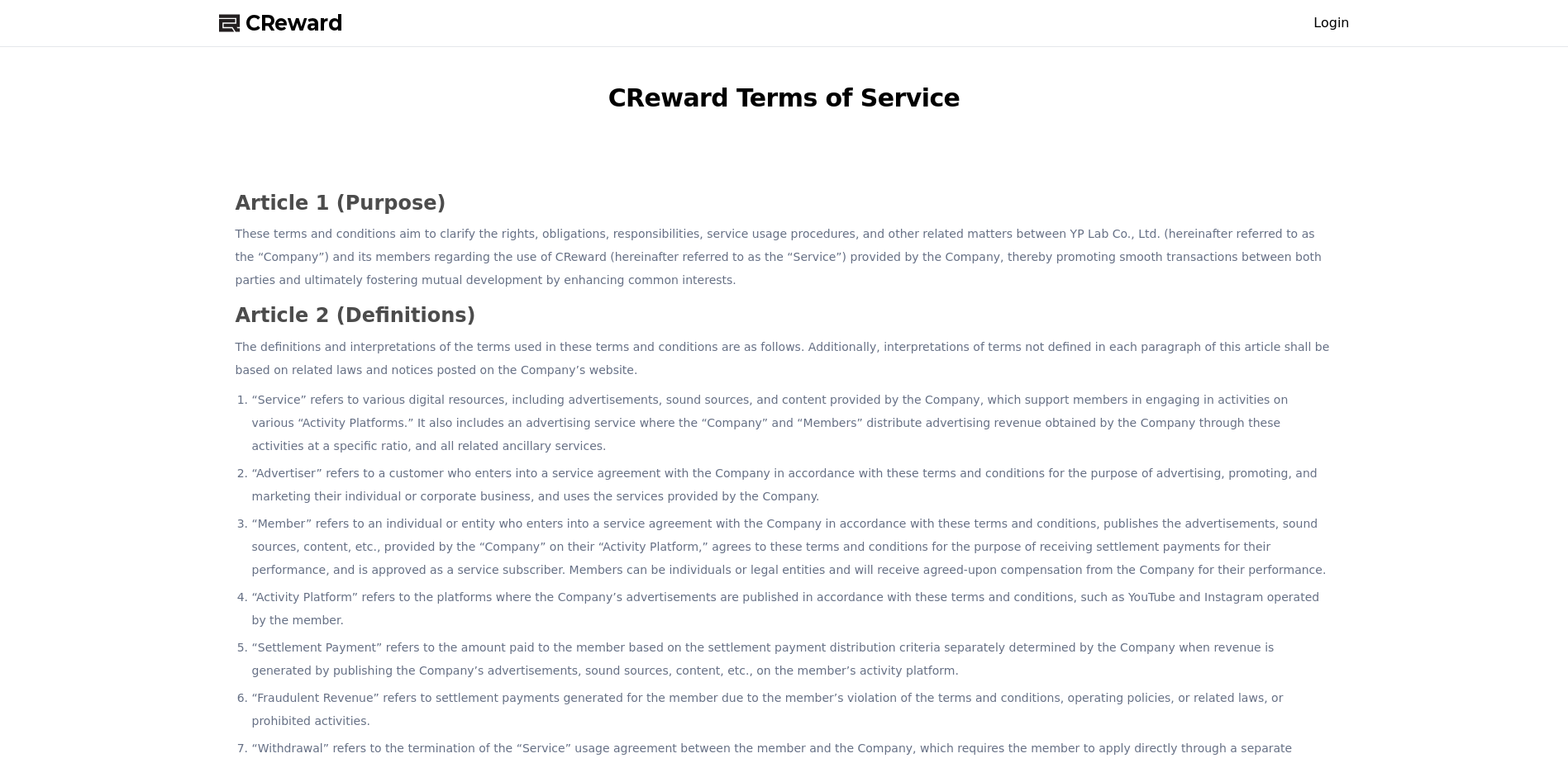
scroll to position [1491, 0]
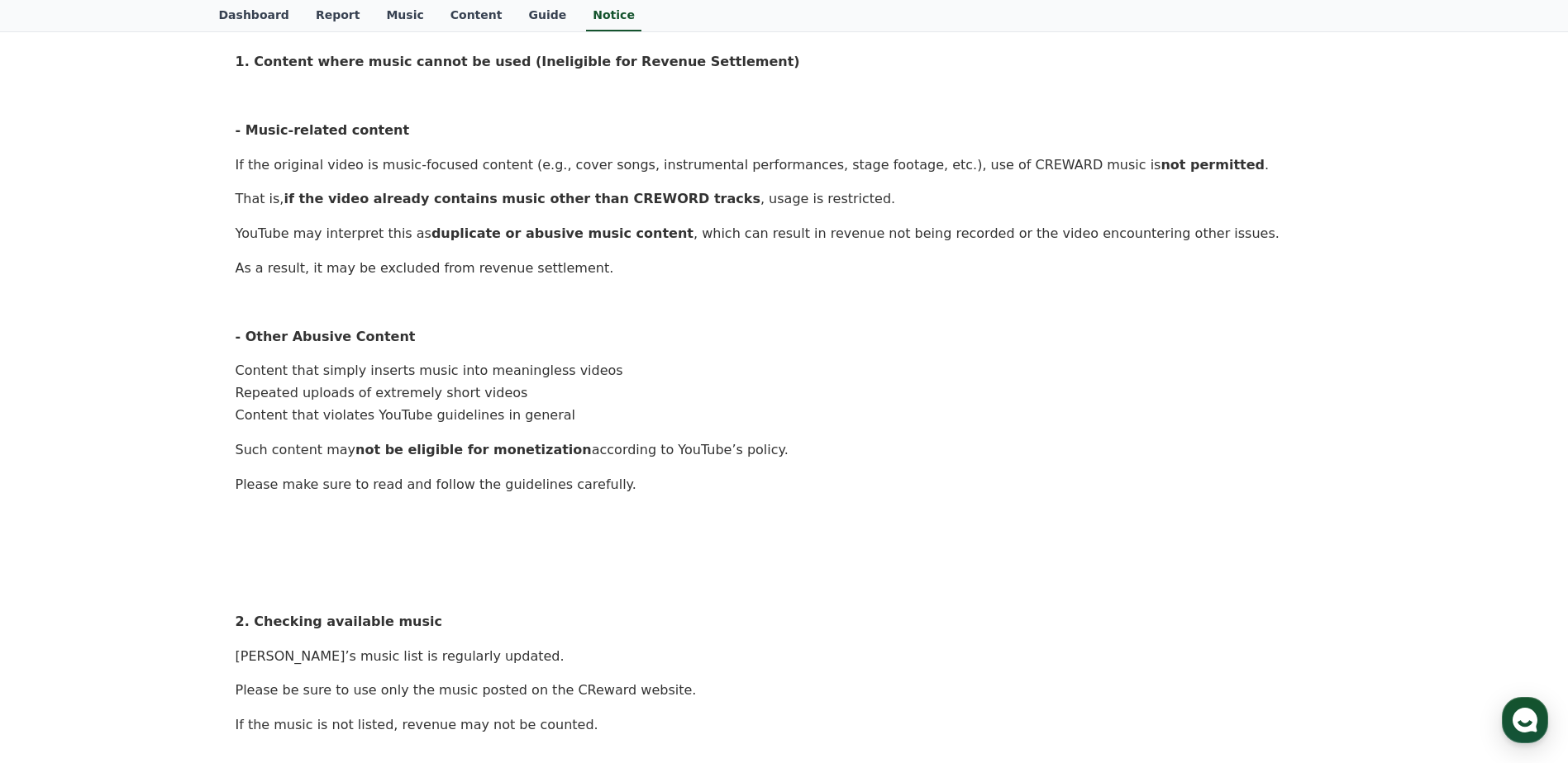
scroll to position [158, 0]
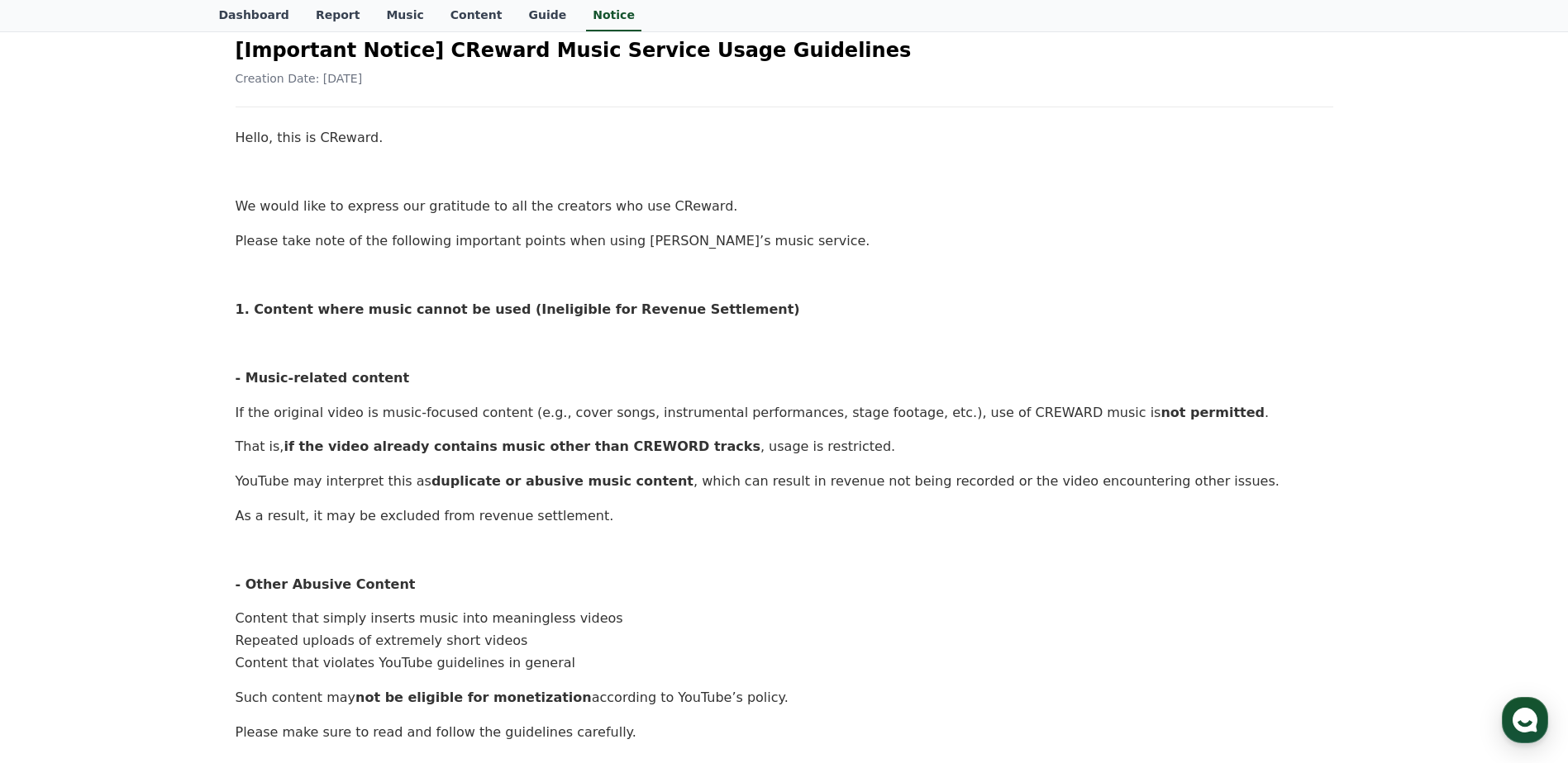
click at [898, 375] on p "- Music-related content" at bounding box center [784, 378] width 1098 height 21
